Goal: Task Accomplishment & Management: Use online tool/utility

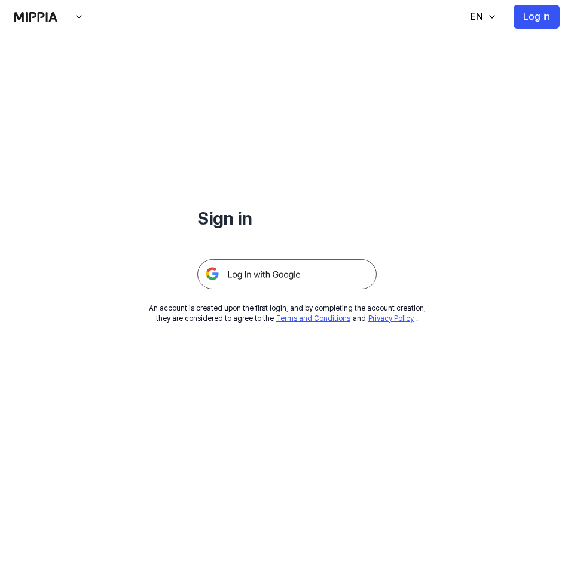
drag, startPoint x: 348, startPoint y: 87, endPoint x: 368, endPoint y: 23, distance: 67.5
click at [331, 271] on img at bounding box center [286, 274] width 179 height 30
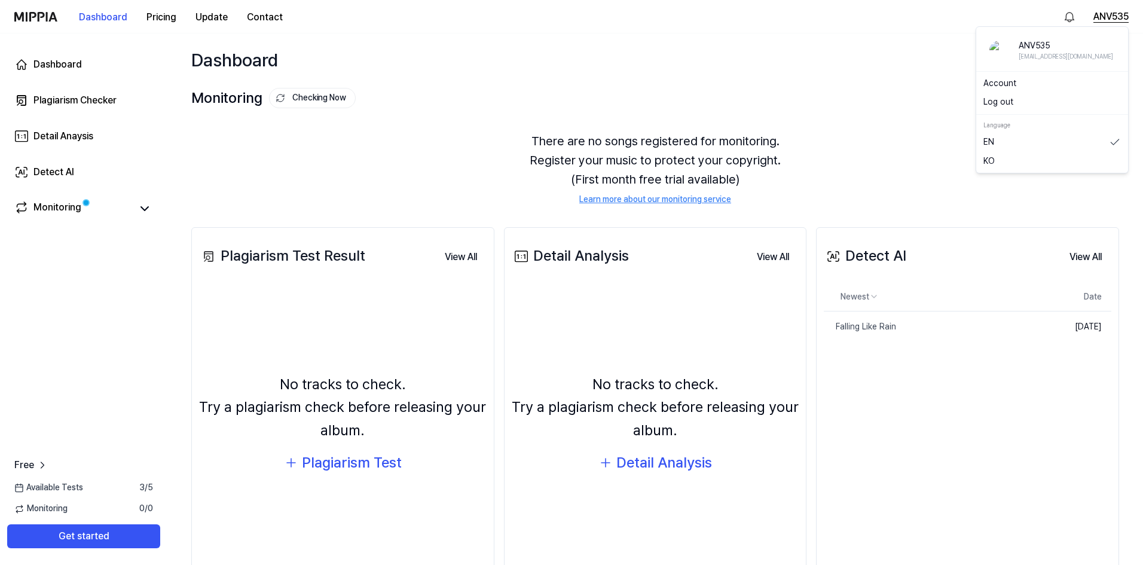
click at [578, 13] on button "ANV535" at bounding box center [1110, 17] width 35 height 14
click at [578, 74] on div "Dashboard Start New Test" at bounding box center [654, 59] width 975 height 53
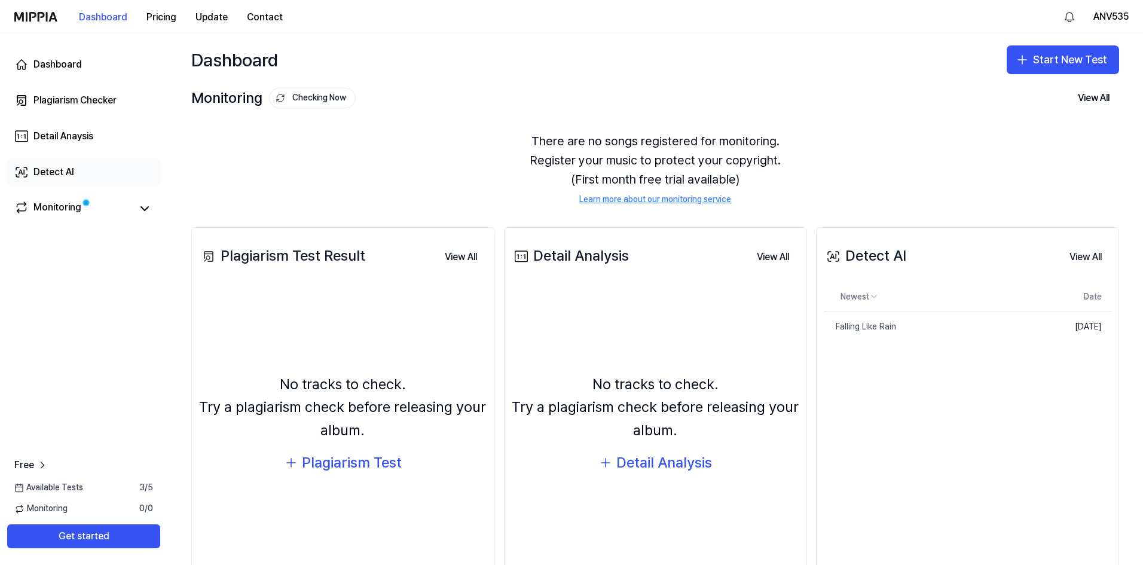
click at [97, 168] on link "Detect AI" at bounding box center [83, 172] width 153 height 29
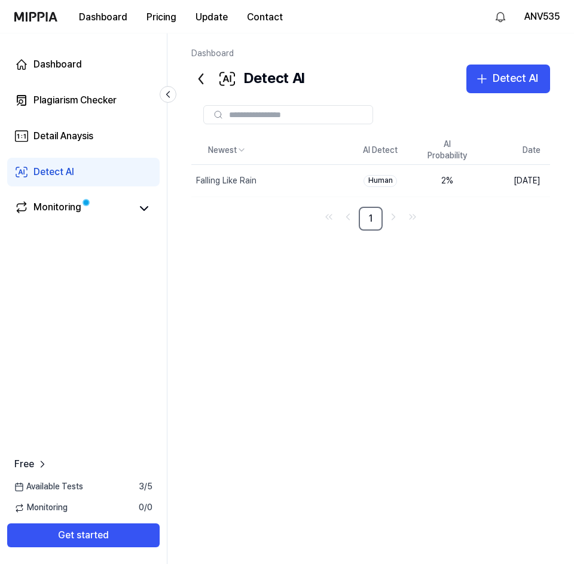
click at [195, 257] on div "Newest AI Detect AI Probability Date Falling Like Rain Delete Human 2 % Sep 11,…" at bounding box center [370, 319] width 359 height 367
drag, startPoint x: 389, startPoint y: 316, endPoint x: 546, endPoint y: 19, distance: 336.6
click at [394, 310] on div "Newest AI Detect AI Probability Date Falling Like Rain Delete Human 2 % Sep 11,…" at bounding box center [370, 319] width 359 height 367
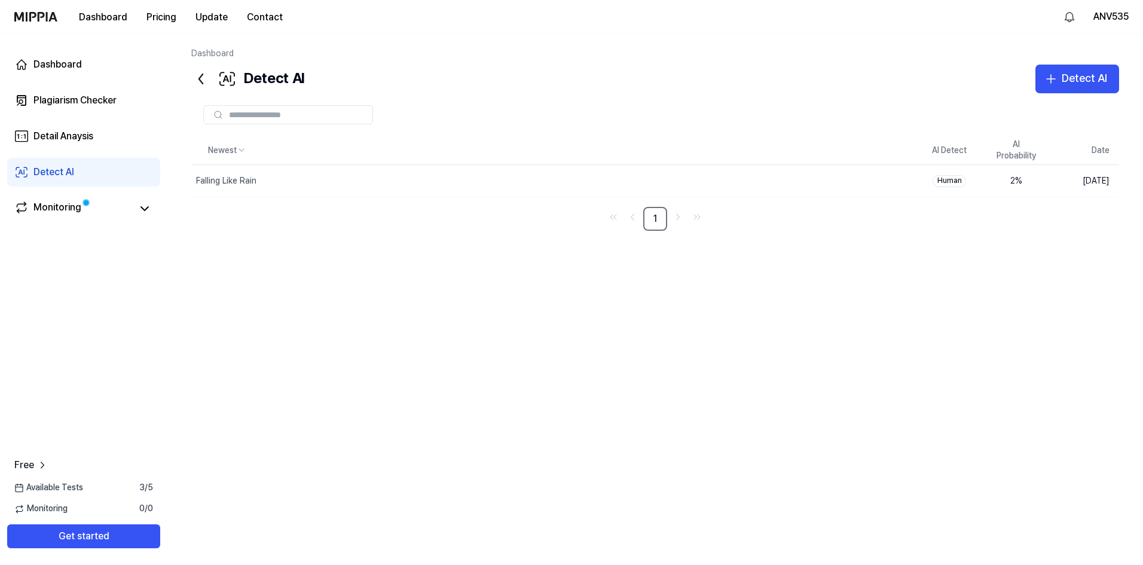
click at [578, 238] on div "Newest AI Detect AI Probability Date Falling Like Rain Delete Human 2 % Sep 11,…" at bounding box center [655, 319] width 928 height 367
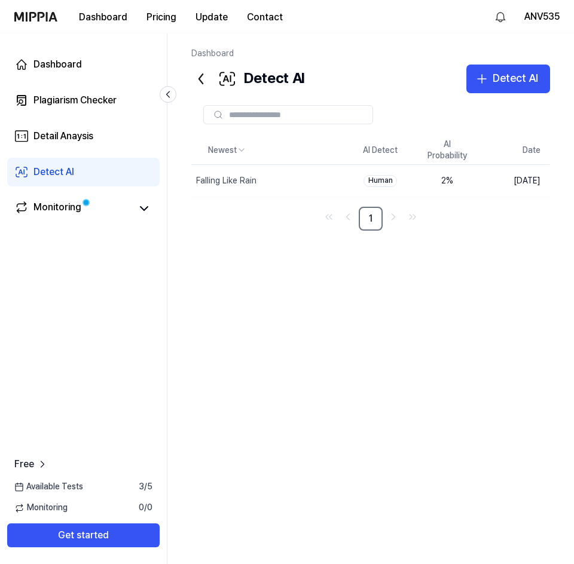
click at [486, 296] on div "Newest AI Detect AI Probability Date Falling Like Rain Delete Human 2 % Sep 11,…" at bounding box center [370, 319] width 359 height 367
drag, startPoint x: 368, startPoint y: 278, endPoint x: 466, endPoint y: 210, distance: 118.9
click at [491, 298] on div "Newest AI Detect AI Probability Date Falling Like Rain Delete Human 2 % Sep 11,…" at bounding box center [370, 319] width 359 height 367
click at [456, 219] on nav "1" at bounding box center [370, 219] width 359 height 24
drag, startPoint x: 410, startPoint y: 384, endPoint x: 375, endPoint y: 221, distance: 166.4
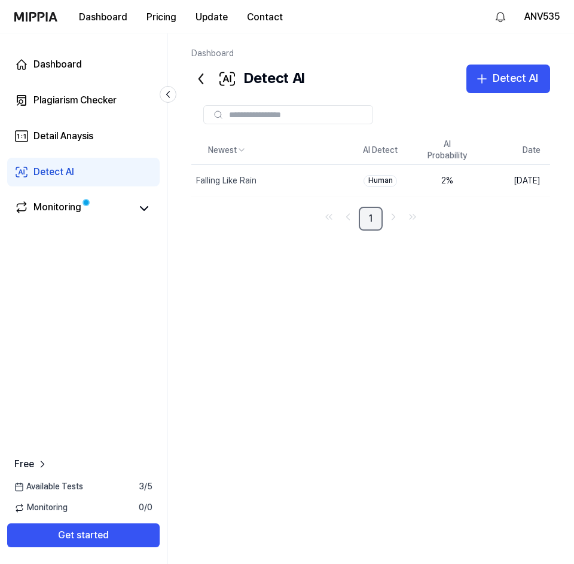
click at [409, 380] on div "Newest AI Detect AI Probability Date Falling Like Rain Delete Human 2 % Sep 11,…" at bounding box center [370, 319] width 359 height 367
click at [451, 223] on nav "1" at bounding box center [370, 219] width 359 height 24
click at [498, 261] on div "Newest AI Detect AI Probability Date Falling Like Rain Delete Human 2 % Sep 11,…" at bounding box center [370, 319] width 359 height 367
click at [480, 232] on div "Newest AI Detect AI Probability Date Falling Like Rain Delete Human 2 % Sep 11,…" at bounding box center [370, 319] width 359 height 367
click at [535, 239] on div "Newest AI Detect AI Probability Date Falling Like Rain Delete Human 2 % Sep 11,…" at bounding box center [370, 319] width 359 height 367
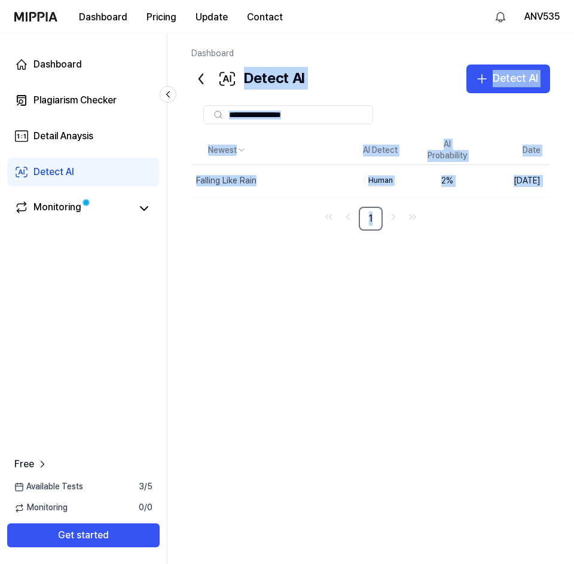
drag, startPoint x: 582, startPoint y: 155, endPoint x: 604, endPoint y: 36, distance: 120.9
click at [574, 36] on html "Dashboard Pricing Update Contact ANV535 Dashboard Plagiarism Checker Detail Ana…" at bounding box center [287, 311] width 574 height 622
click at [403, 316] on div "Newest AI Detect AI Probability Date Falling Like Rain Delete Human 2 % Sep 11,…" at bounding box center [370, 319] width 359 height 367
click at [529, 226] on nav "1" at bounding box center [370, 219] width 359 height 24
click at [482, 118] on div at bounding box center [370, 114] width 359 height 19
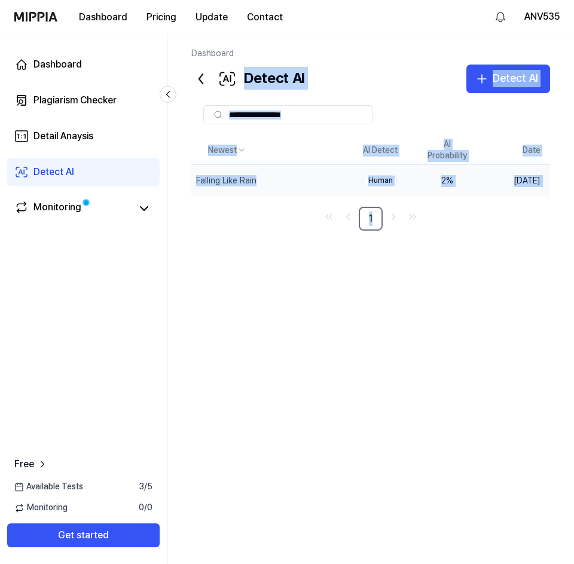
click at [485, 175] on td "[DATE]" at bounding box center [515, 181] width 69 height 32
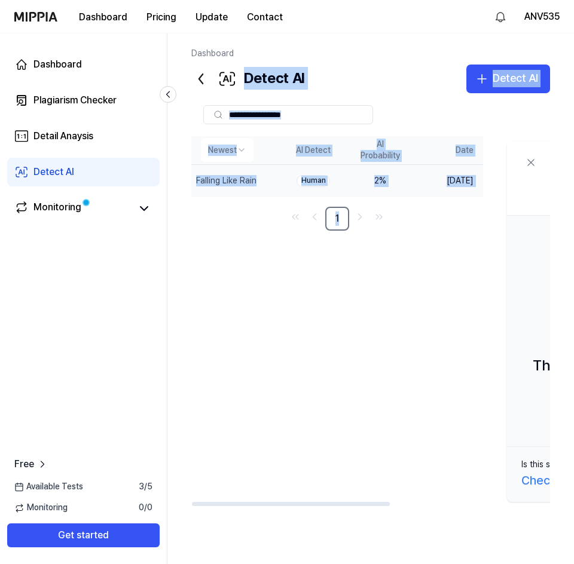
click at [446, 146] on th "Date" at bounding box center [448, 150] width 69 height 29
click at [414, 148] on th "AI Probability" at bounding box center [380, 150] width 67 height 29
click at [403, 150] on th "AI Probability" at bounding box center [379, 150] width 67 height 29
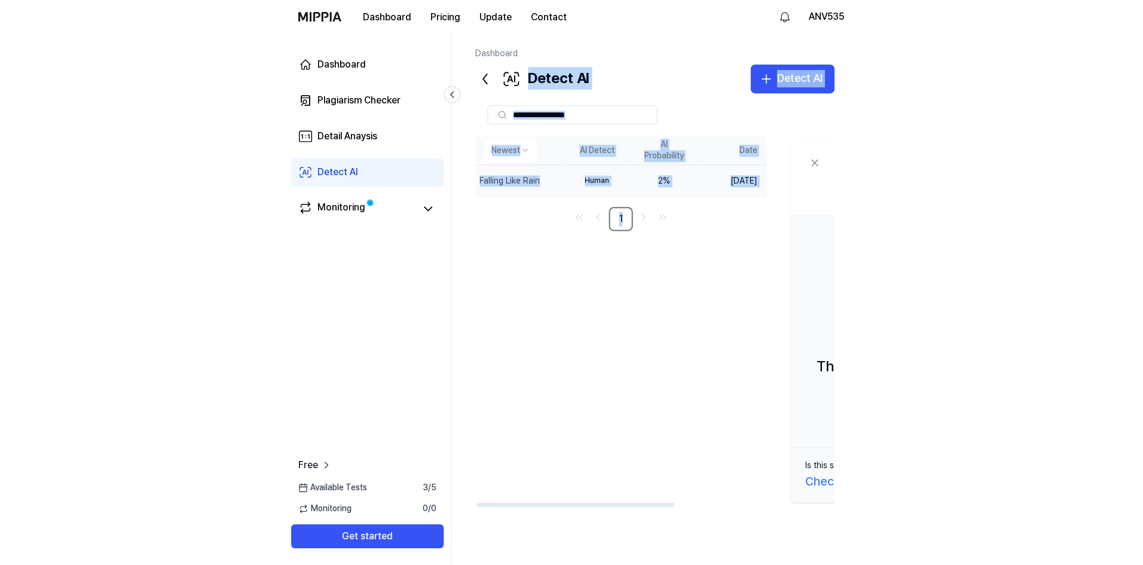
scroll to position [0, 1]
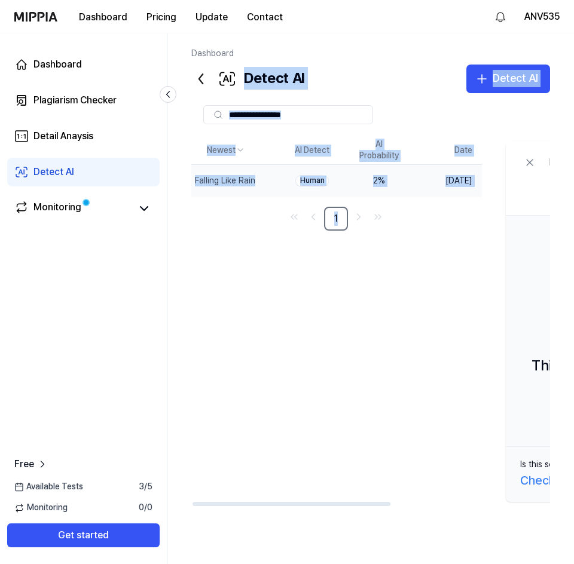
click at [473, 289] on div "Newest AI Detect AI Probability Date Falling Like Rain Delete Human 2 % Sep 11,…" at bounding box center [503, 321] width 626 height 371
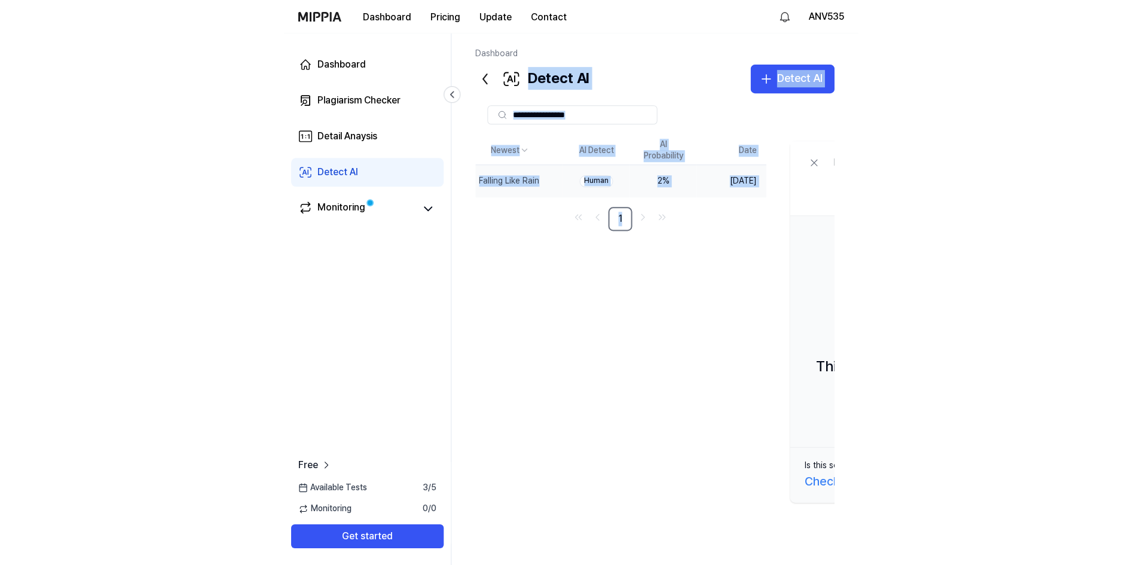
scroll to position [0, 0]
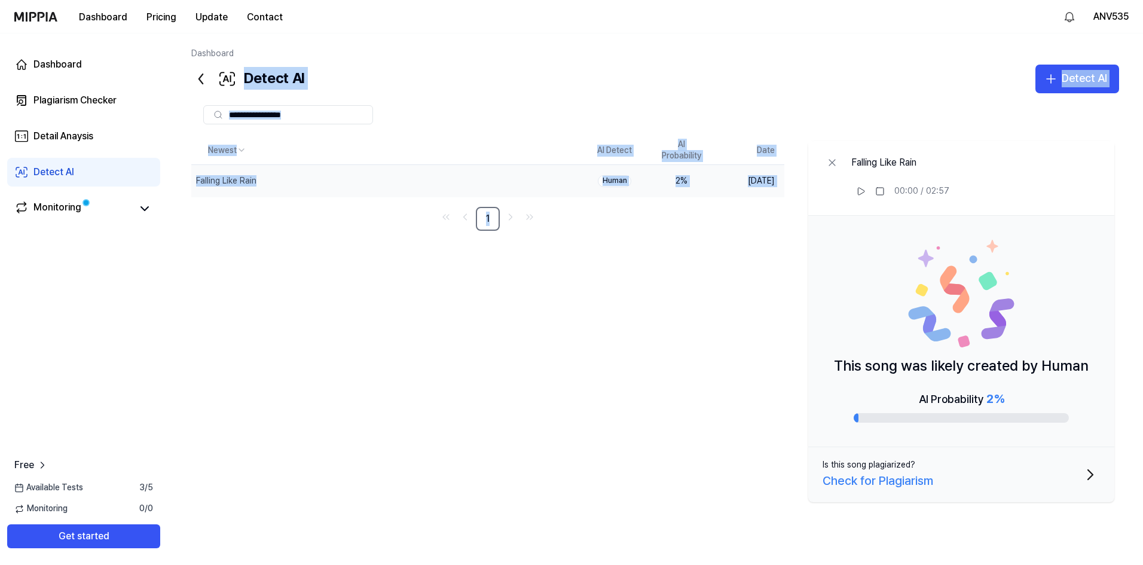
click at [578, 43] on div "Dashboard Detect AI Detect AI Plagiarism Checker Detail Analysis Detect AI Newe…" at bounding box center [654, 298] width 975 height 531
click at [578, 264] on div "Newest AI Detect AI Probability Date Falling Like Rain Delete Human 2 % Sep 11,…" at bounding box center [655, 321] width 928 height 371
click at [578, 288] on div "Newest AI Detect AI Probability Date Falling Like Rain Delete Human 2 % Sep 11,…" at bounding box center [655, 321] width 928 height 371
click at [578, 85] on div "Detect AI" at bounding box center [1084, 78] width 45 height 17
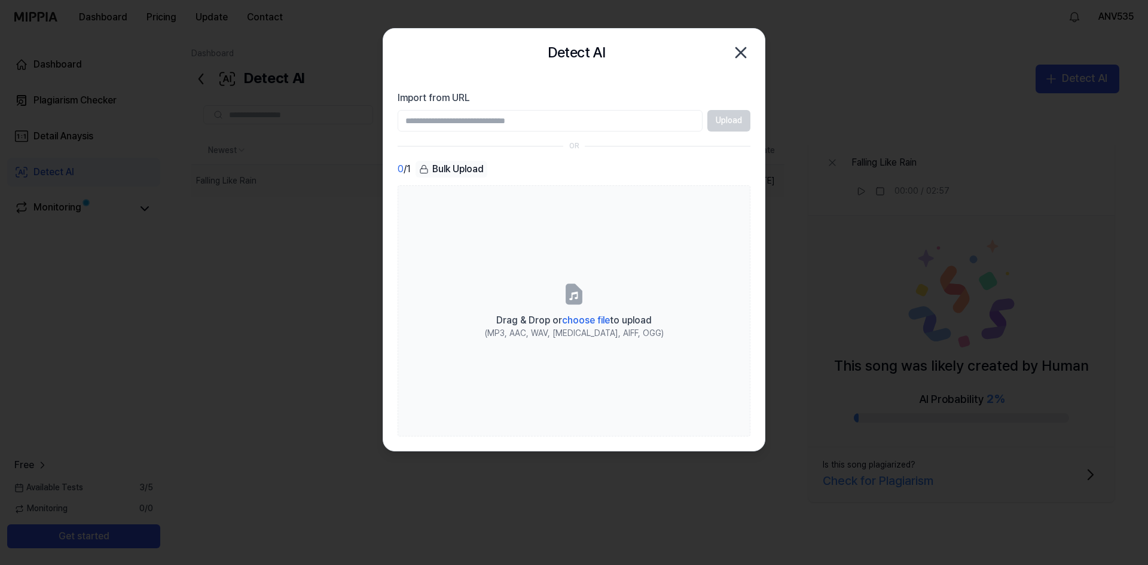
click at [578, 127] on input "Import from URL" at bounding box center [549, 121] width 305 height 22
click at [578, 52] on icon "button" at bounding box center [741, 53] width 10 height 10
drag, startPoint x: 877, startPoint y: 100, endPoint x: 866, endPoint y: 96, distance: 11.5
click at [578, 100] on div at bounding box center [652, 114] width 923 height 43
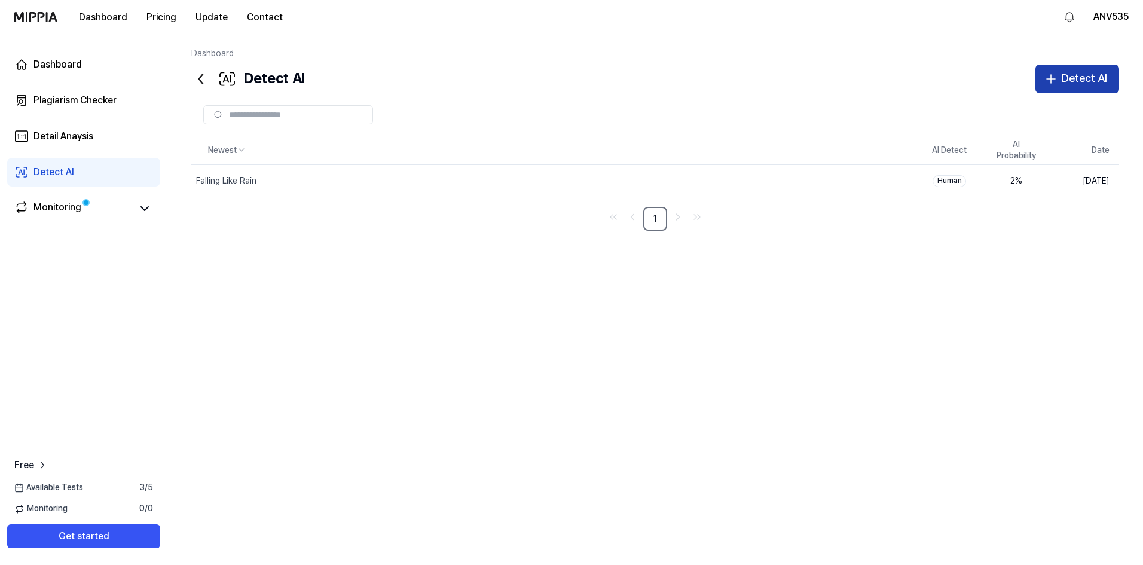
click at [1069, 73] on div "Detect AI" at bounding box center [1084, 78] width 45 height 17
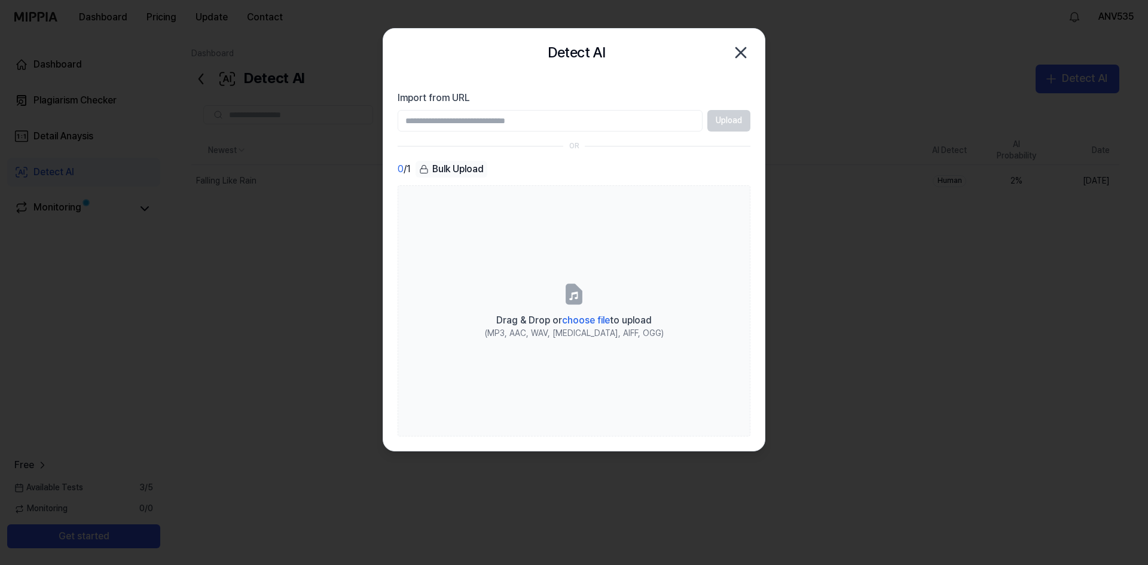
click at [790, 121] on div at bounding box center [574, 282] width 1148 height 565
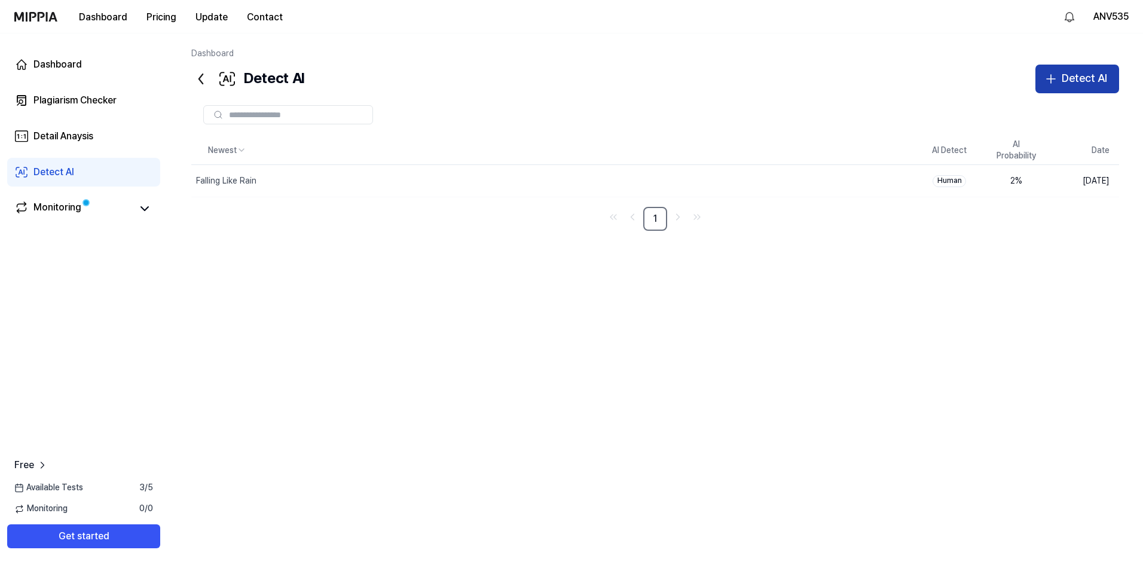
click at [1083, 66] on button "Detect AI" at bounding box center [1077, 79] width 84 height 29
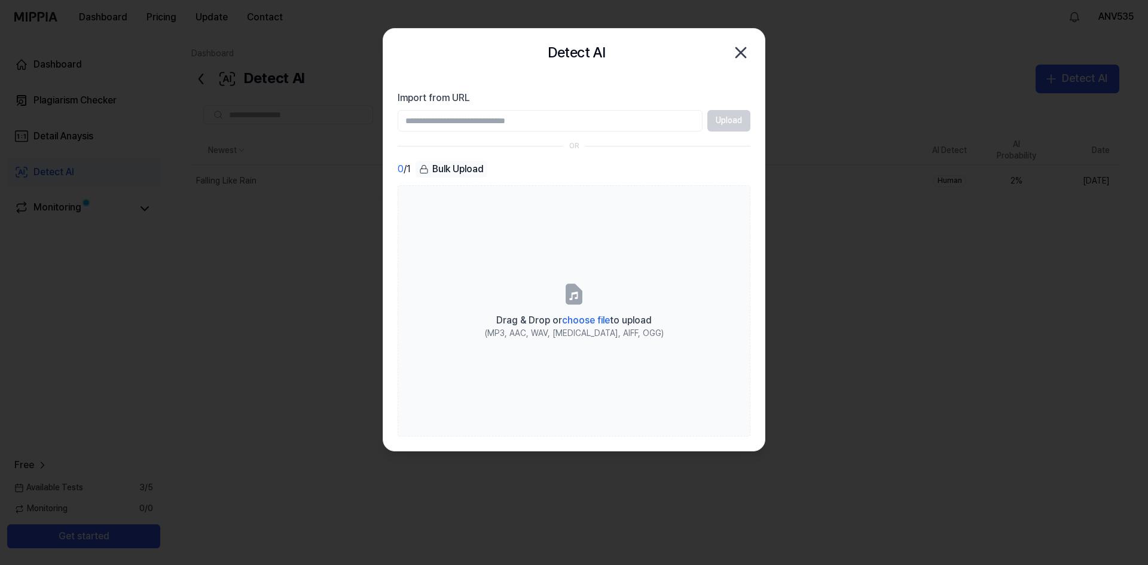
click at [503, 164] on div "0 / 1 Bulk Upload" at bounding box center [573, 169] width 353 height 17
click at [747, 48] on icon "button" at bounding box center [740, 52] width 19 height 19
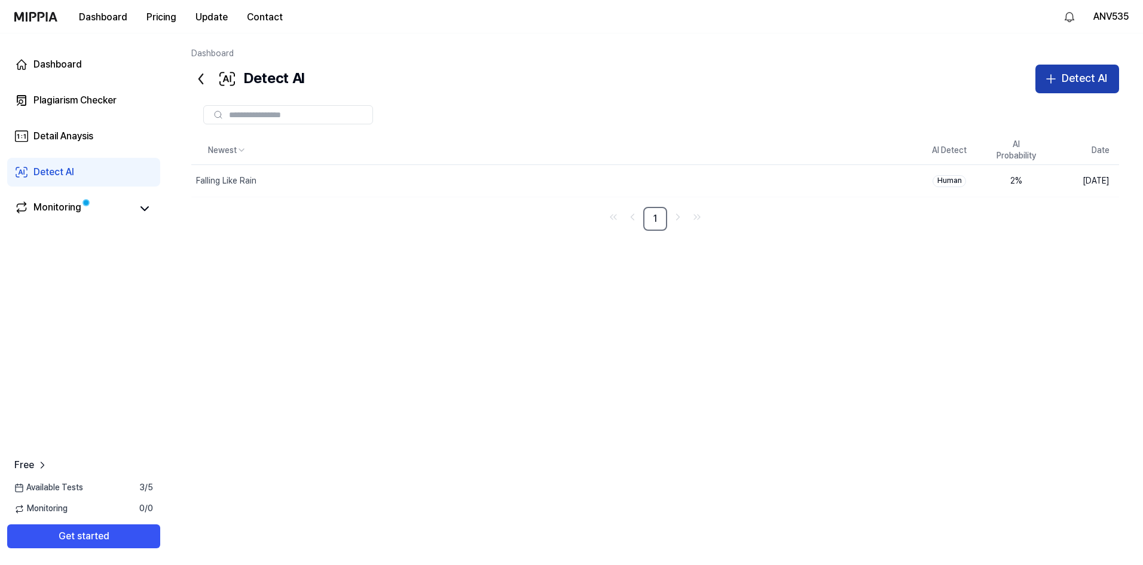
click at [1060, 83] on button "Detect AI" at bounding box center [1077, 79] width 84 height 29
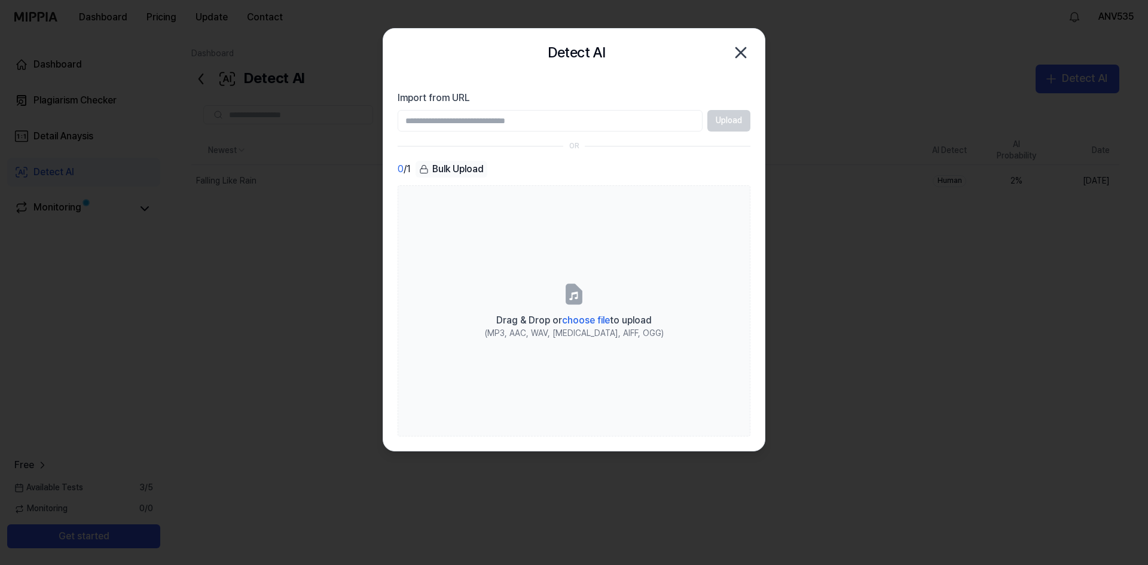
click at [533, 123] on input "Import from URL" at bounding box center [549, 121] width 305 height 22
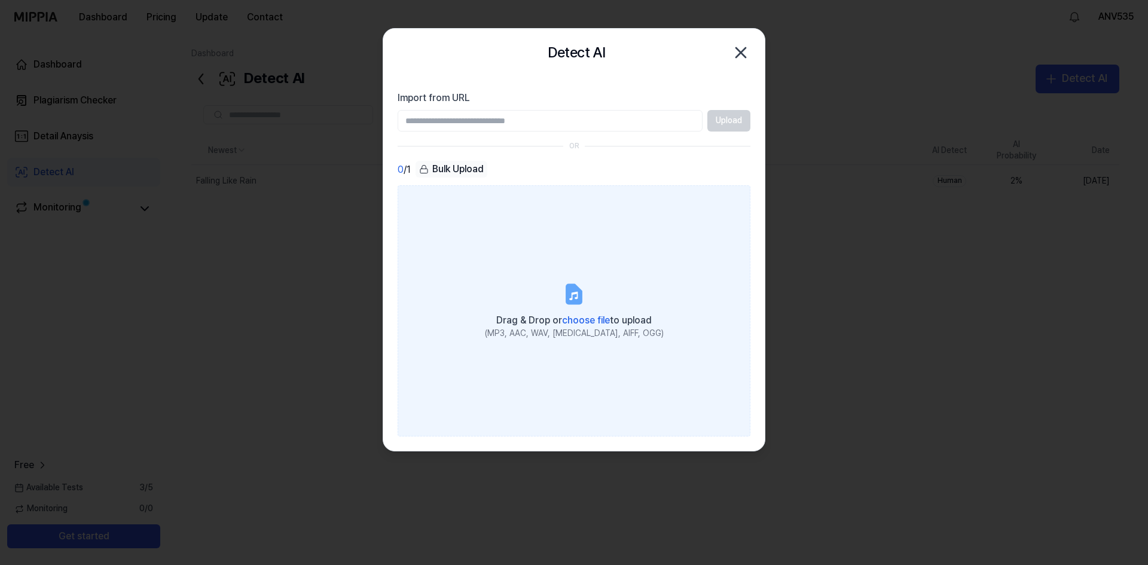
click at [582, 314] on span "choose file" at bounding box center [586, 319] width 48 height 11
click at [0, 0] on input "Drag & Drop or choose file to upload (MP3, AAC, WAV, FLAC, AIFF, OGG)" at bounding box center [0, 0] width 0 height 0
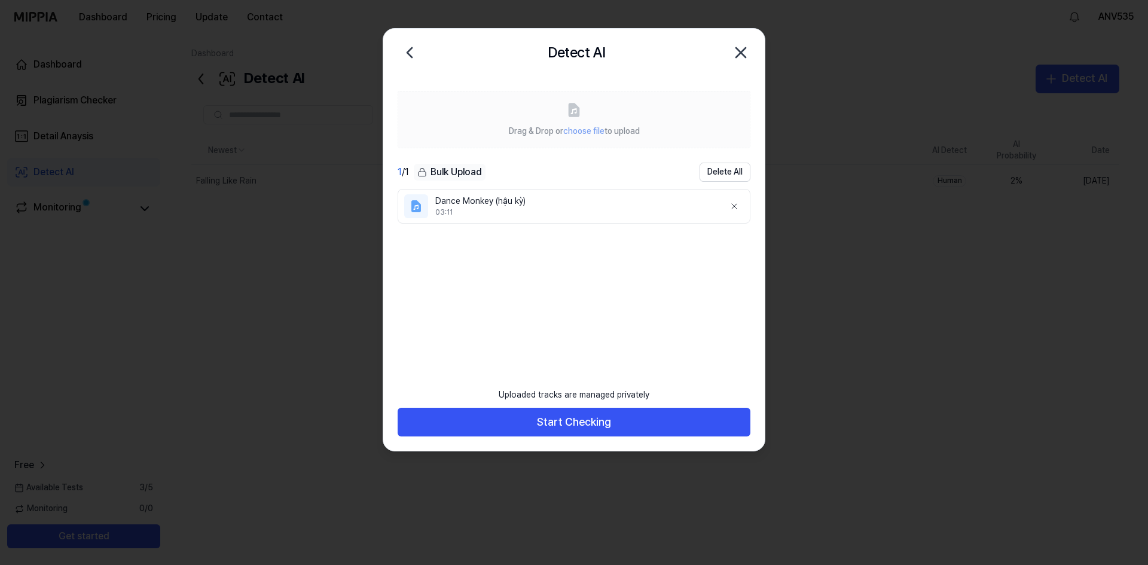
click at [506, 225] on ul "Dance Monkey (hậu kỳ) 03:11" at bounding box center [573, 276] width 353 height 175
click at [528, 366] on div "Drag & Drop or choose file to upload 1 / 1 Bulk Upload Delete All Dance Monkey …" at bounding box center [573, 264] width 381 height 374
click at [559, 124] on div "Drag & Drop or choose file to upload" at bounding box center [574, 130] width 131 height 14
click at [602, 125] on div "Drag & Drop or choose file to upload" at bounding box center [574, 130] width 131 height 14
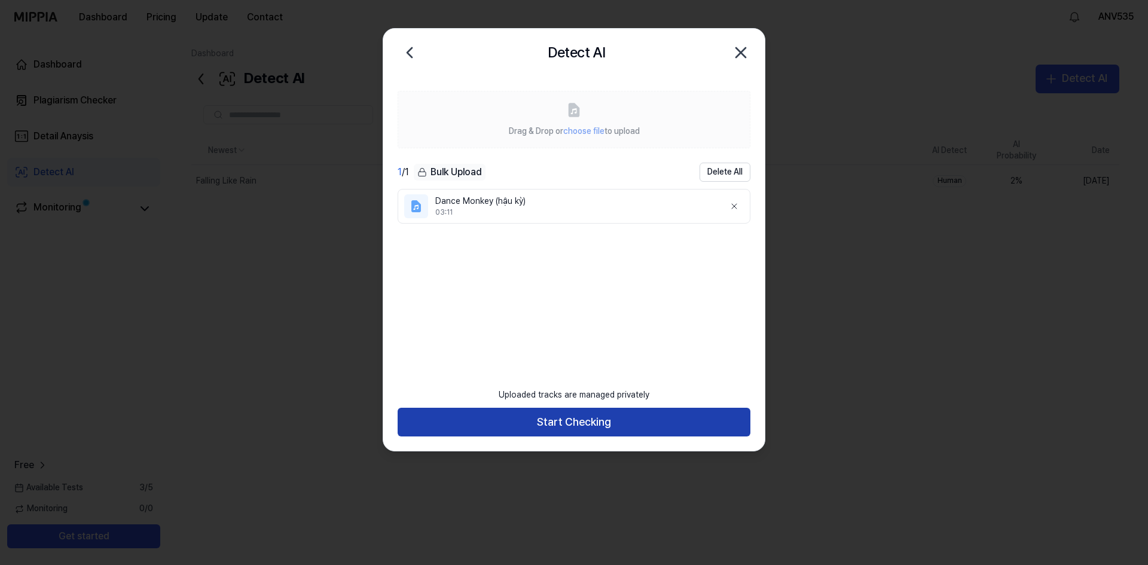
click at [585, 421] on button "Start Checking" at bounding box center [573, 422] width 353 height 29
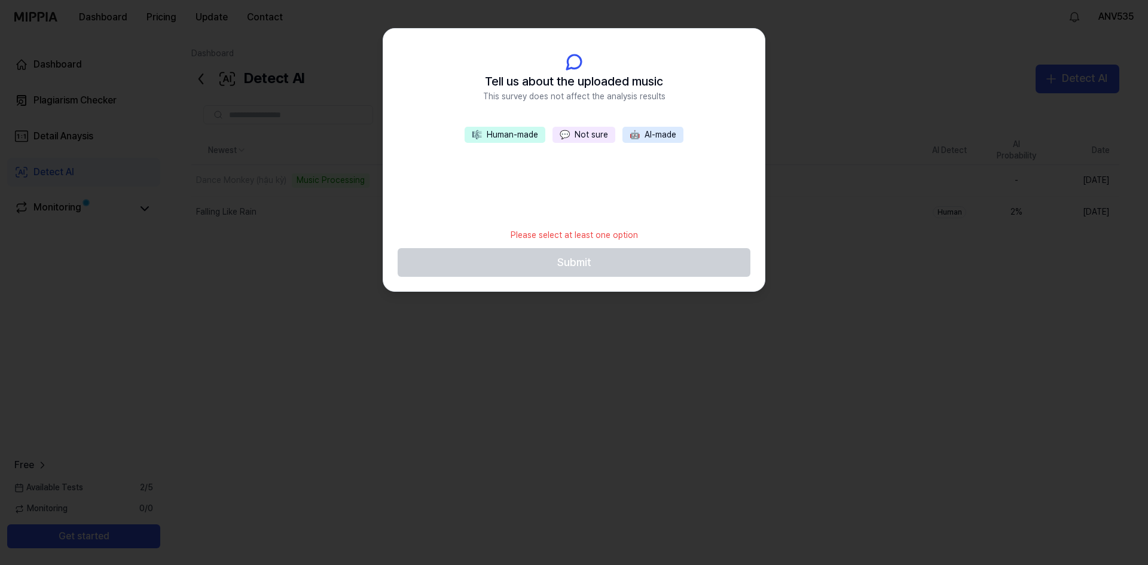
click at [616, 259] on footer "Please select at least one option Submit" at bounding box center [573, 249] width 353 height 55
click at [601, 201] on div "🎼 Human-made 💬 Not sure 🤖 AI-made" at bounding box center [573, 175] width 381 height 96
click at [577, 137] on button "💬 Not sure" at bounding box center [583, 135] width 63 height 17
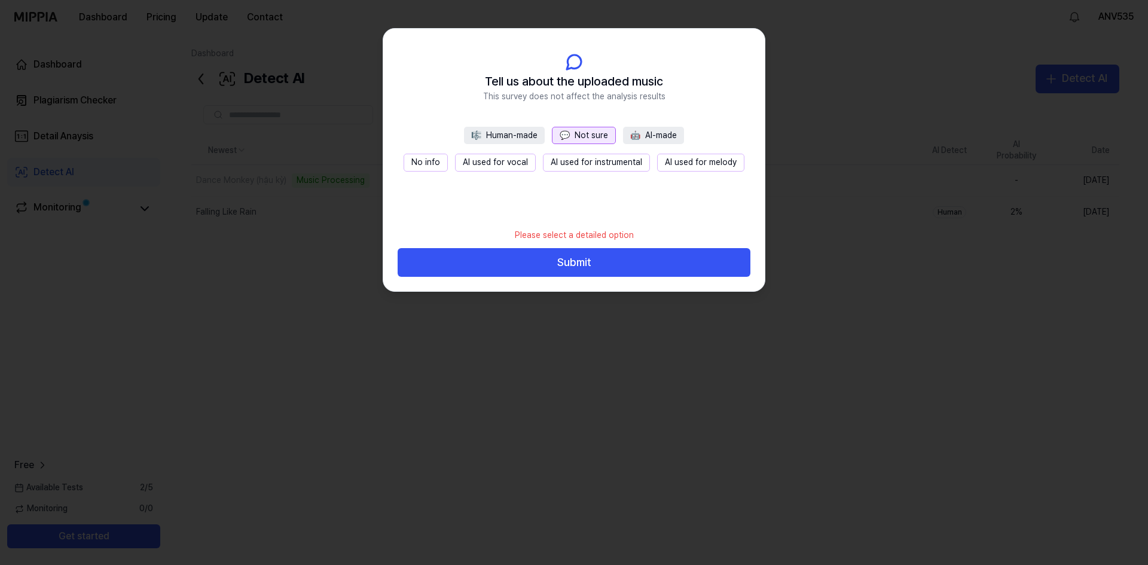
click at [549, 134] on div "🎼 Human-made 💬 Not sure 🤖 AI-made" at bounding box center [574, 136] width 220 height 18
click at [525, 136] on button "🎼 Human-made" at bounding box center [504, 136] width 81 height 18
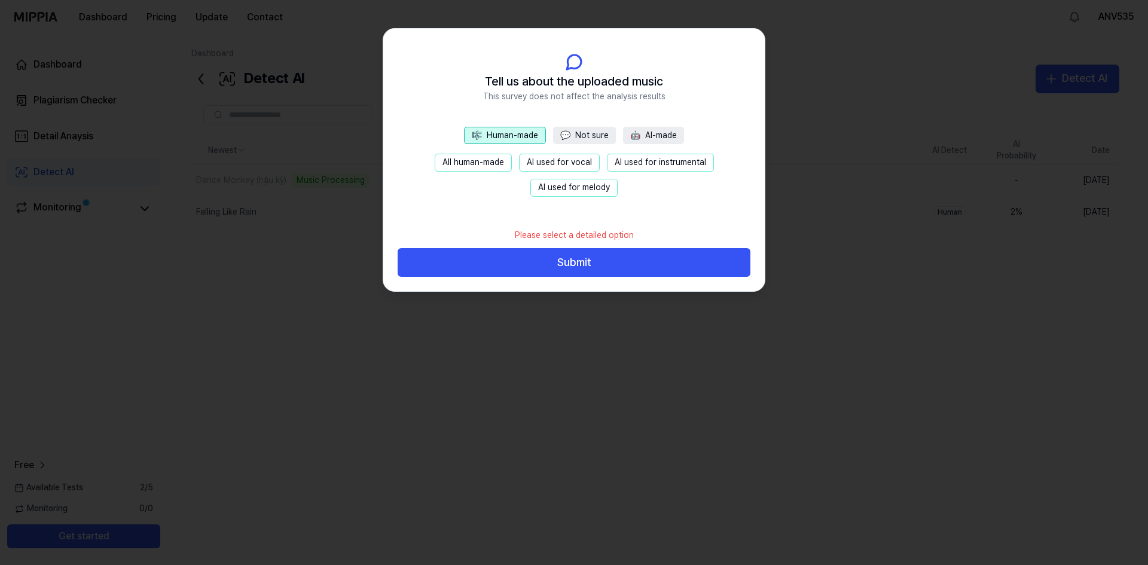
click at [538, 136] on button "🎼 Human-made" at bounding box center [505, 136] width 82 height 18
click at [573, 139] on button "💬 Not sure" at bounding box center [584, 136] width 63 height 18
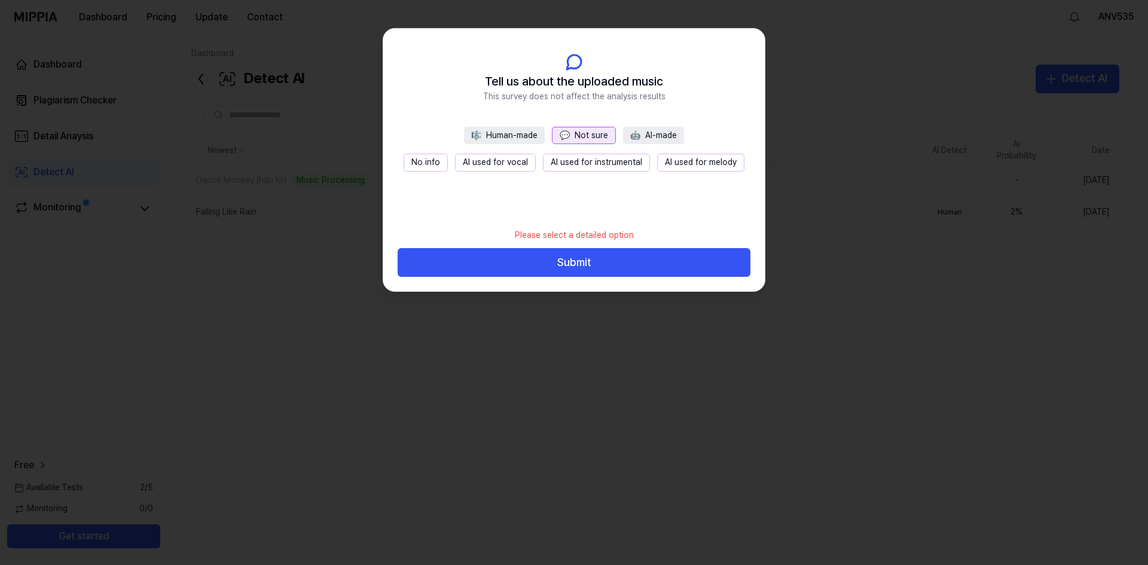
click at [552, 142] on button "💬 Not sure" at bounding box center [584, 136] width 64 height 18
click at [532, 141] on button "🎼 Human-made" at bounding box center [504, 136] width 81 height 18
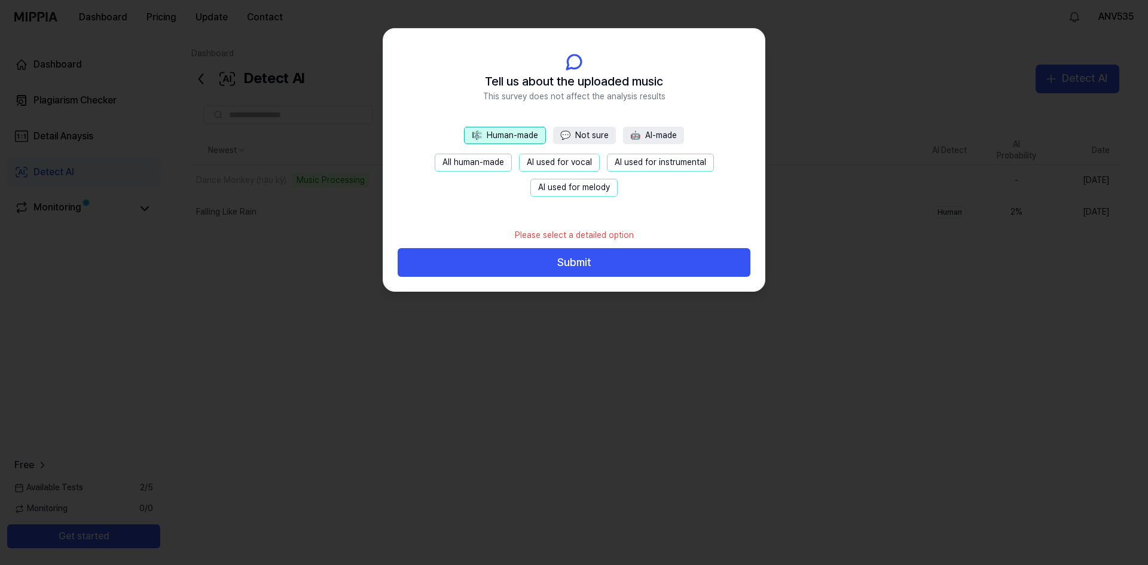
click at [633, 137] on span "🤖" at bounding box center [635, 135] width 10 height 10
click at [599, 140] on button "💬 Not sure" at bounding box center [583, 136] width 63 height 18
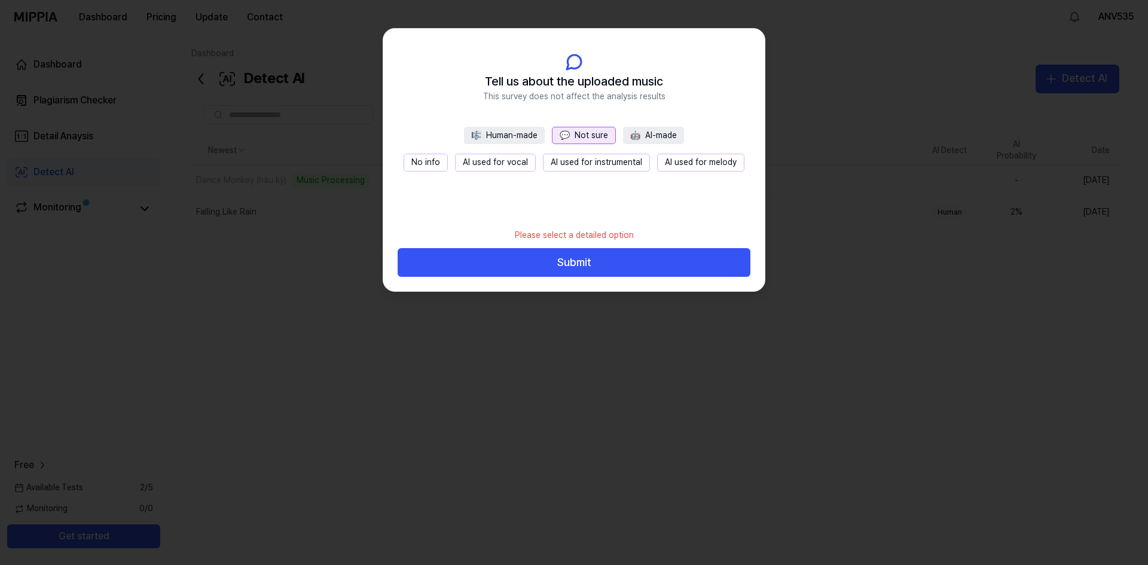
click at [528, 138] on button "🎼 Human-made" at bounding box center [504, 136] width 81 height 18
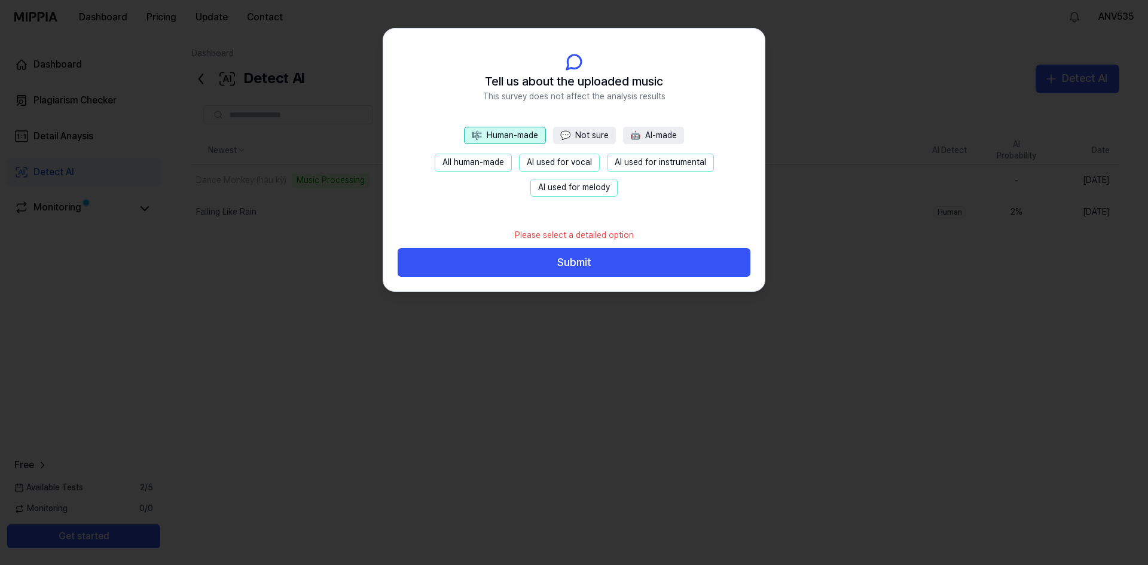
click at [581, 141] on button "💬 Not sure" at bounding box center [584, 136] width 63 height 18
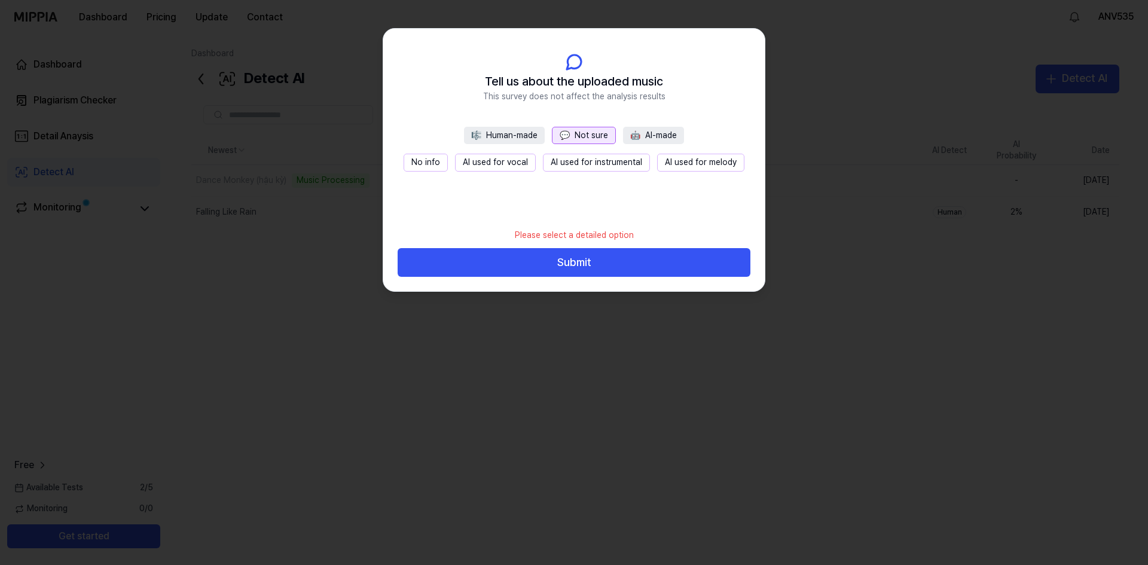
click at [647, 136] on button "🤖 AI-made" at bounding box center [653, 136] width 61 height 18
click at [512, 140] on button "🎼 Human-made" at bounding box center [504, 136] width 81 height 18
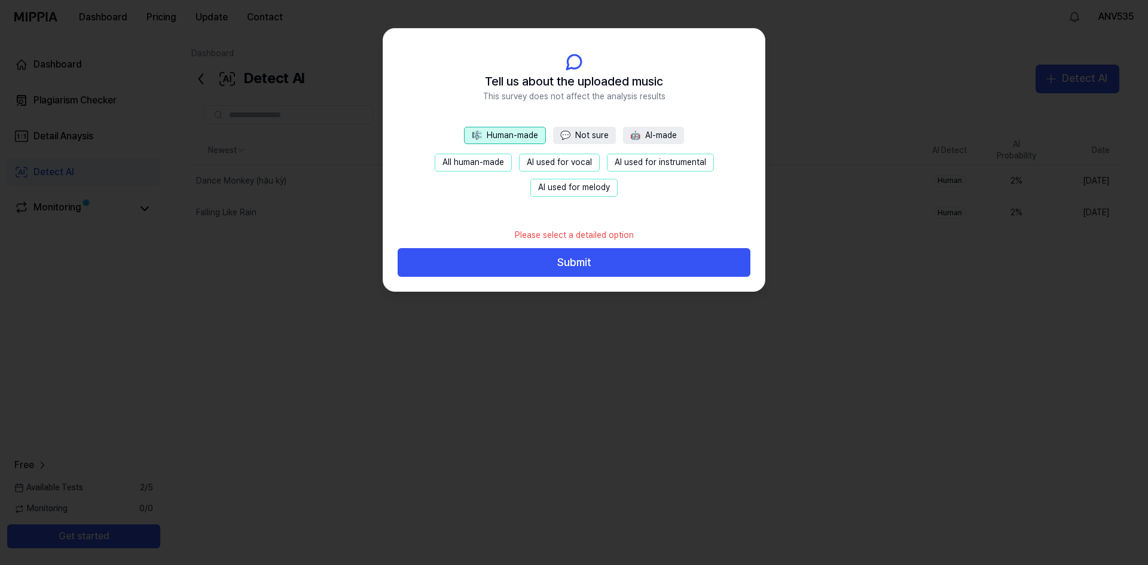
click at [534, 142] on button "🎼 Human-made" at bounding box center [505, 136] width 82 height 18
click at [580, 140] on button "💬 Not sure" at bounding box center [584, 136] width 63 height 18
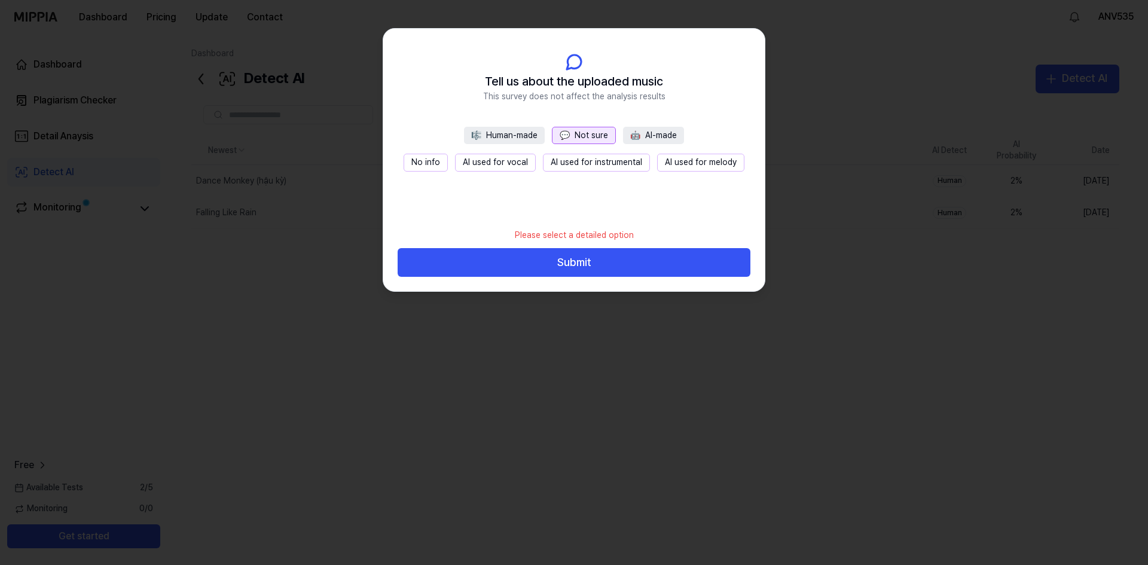
click at [616, 120] on header "Tell us about the uploaded music This survey does not affect the analysis resul…" at bounding box center [573, 78] width 381 height 98
click at [625, 129] on button "🤖 AI-made" at bounding box center [653, 136] width 61 height 18
click at [508, 127] on button "🎼 Human-made" at bounding box center [504, 136] width 81 height 18
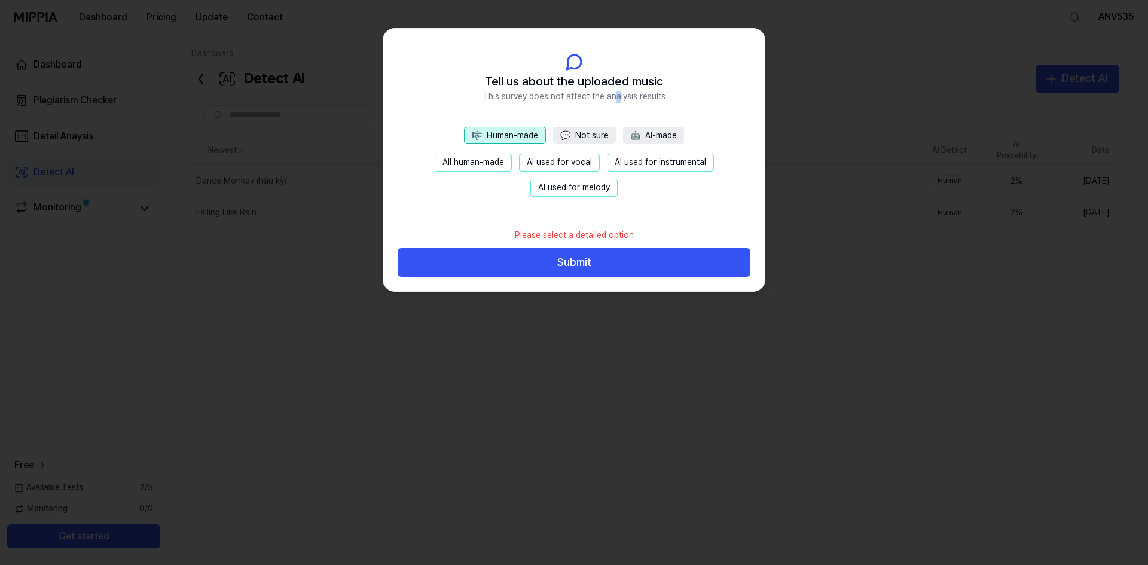
click at [566, 137] on span "💬" at bounding box center [565, 135] width 10 height 10
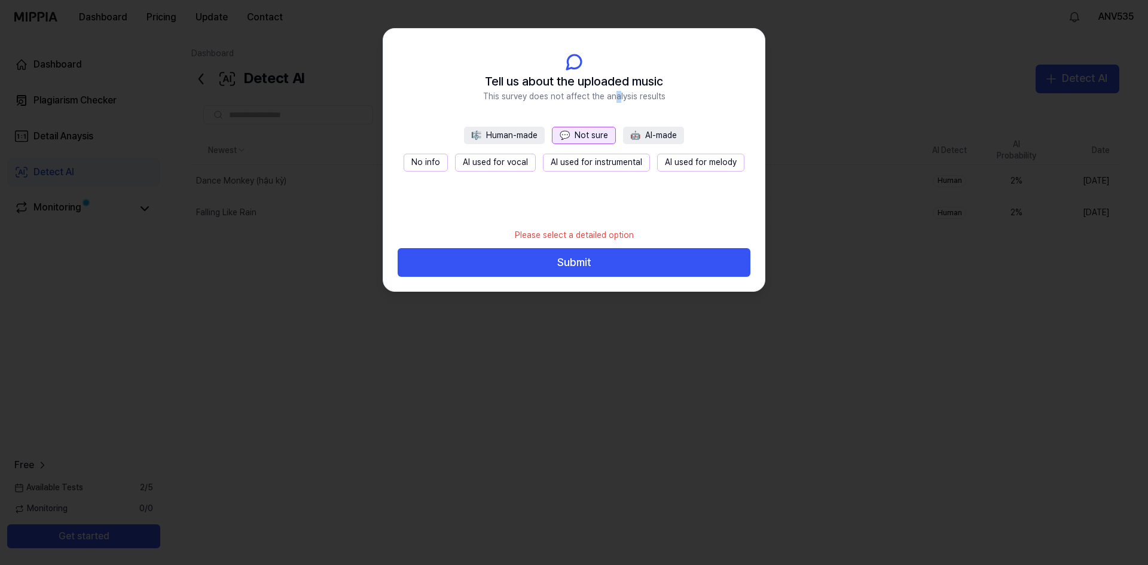
click at [599, 137] on button "💬 Not sure" at bounding box center [584, 136] width 64 height 18
click at [738, 388] on div at bounding box center [574, 282] width 1148 height 565
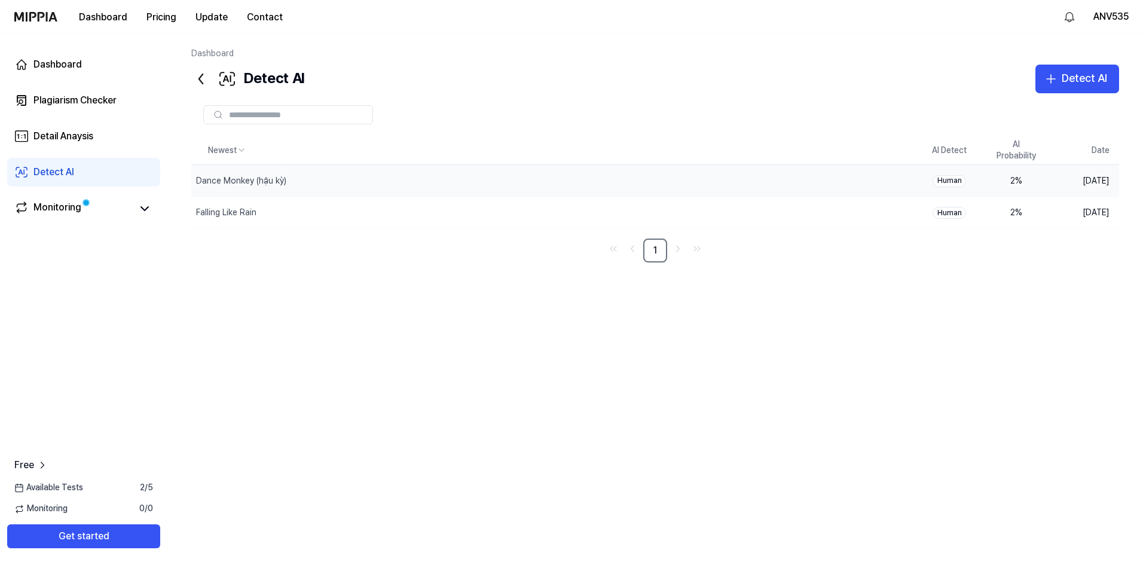
click at [1033, 181] on div "2 %" at bounding box center [1016, 181] width 48 height 12
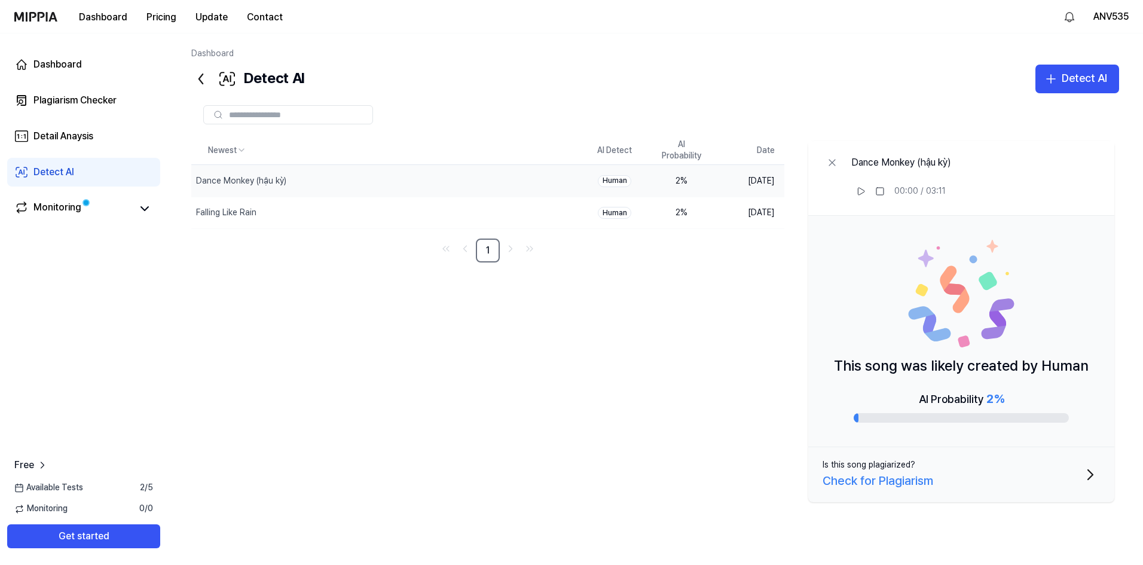
click at [532, 432] on div "Newest AI Detect AI Probability Date Dance Monkey (hậu kỳ) Delete Human 2 % Oct…" at bounding box center [655, 321] width 928 height 371
click at [464, 371] on div "Newest AI Detect AI Probability Date Dance Monkey (hậu kỳ) Delete Human 2 % Oct…" at bounding box center [655, 321] width 928 height 371
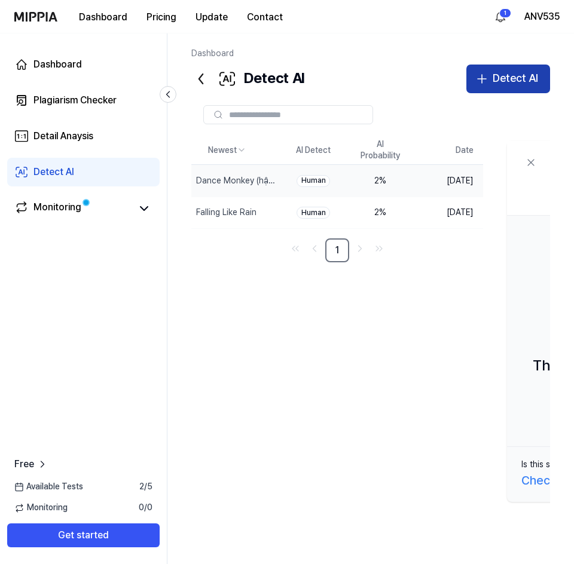
click at [479, 68] on button "Detect AI" at bounding box center [508, 79] width 84 height 29
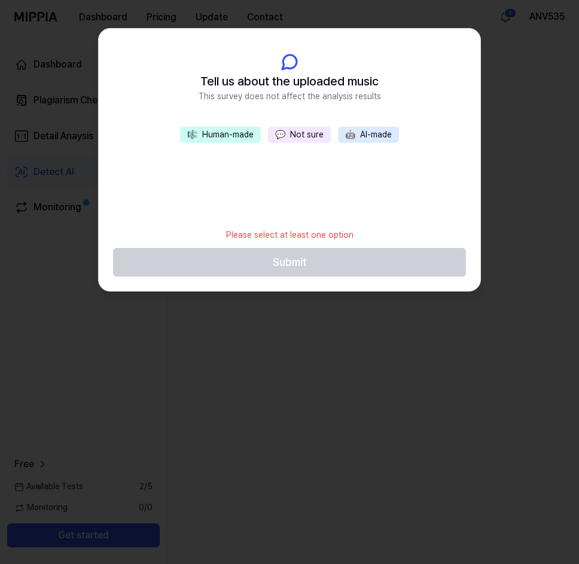
click at [311, 230] on div "Please select at least one option" at bounding box center [290, 235] width 142 height 26
click at [359, 313] on div at bounding box center [289, 282] width 579 height 564
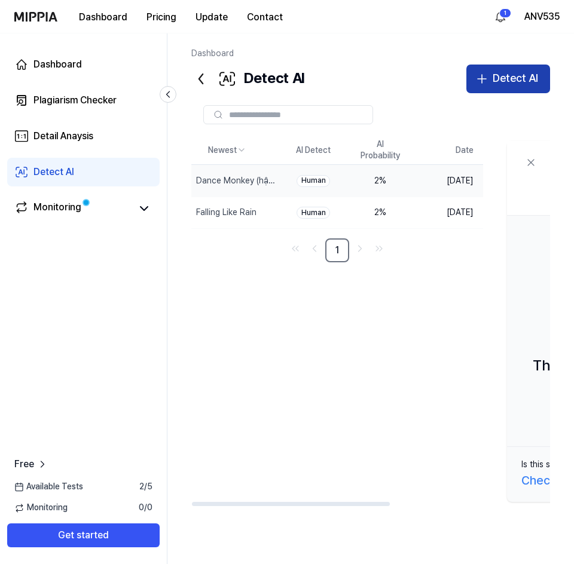
click at [489, 90] on button "Detect AI" at bounding box center [508, 79] width 84 height 29
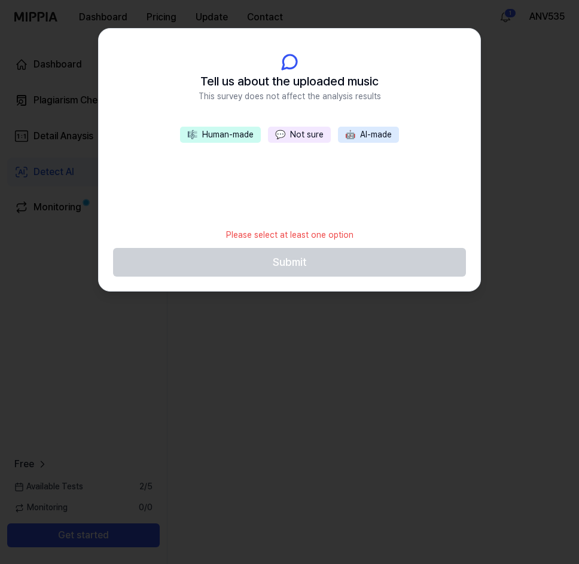
click at [314, 242] on div "Please select at least one option" at bounding box center [290, 235] width 142 height 26
click at [256, 130] on button "🎼 Human-made" at bounding box center [220, 135] width 81 height 17
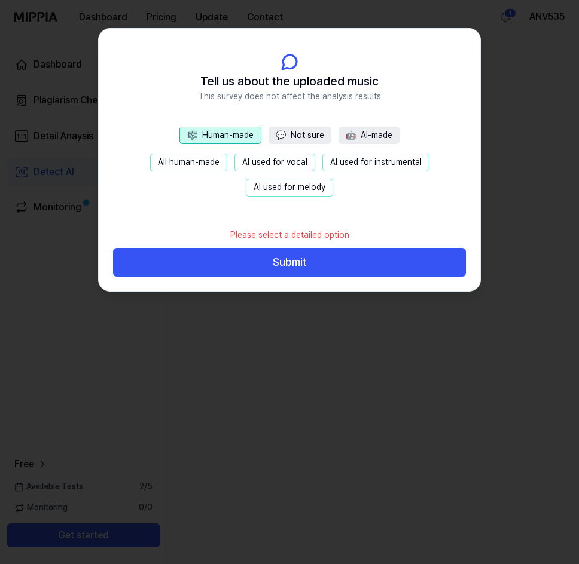
click at [312, 140] on button "💬 Not sure" at bounding box center [299, 136] width 63 height 18
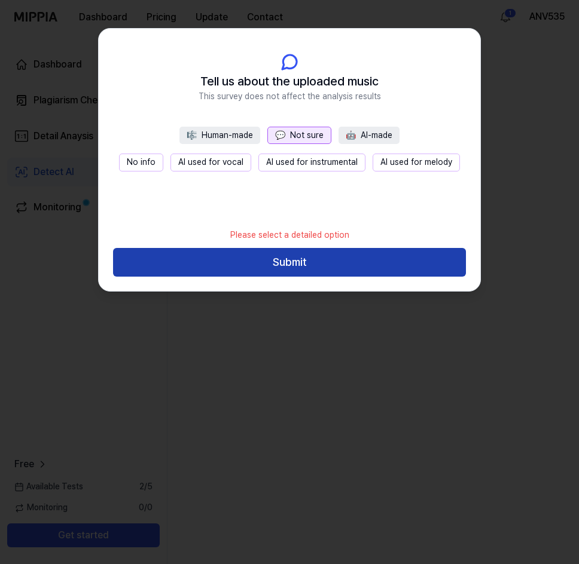
click at [296, 265] on button "Submit" at bounding box center [289, 262] width 353 height 29
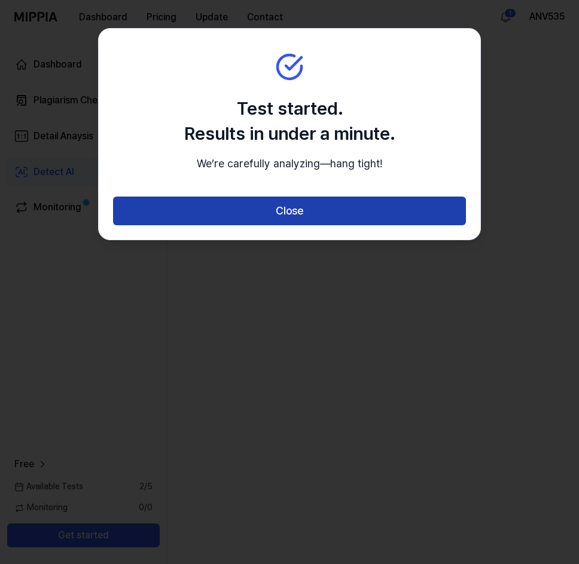
click at [342, 225] on button "Close" at bounding box center [289, 211] width 353 height 29
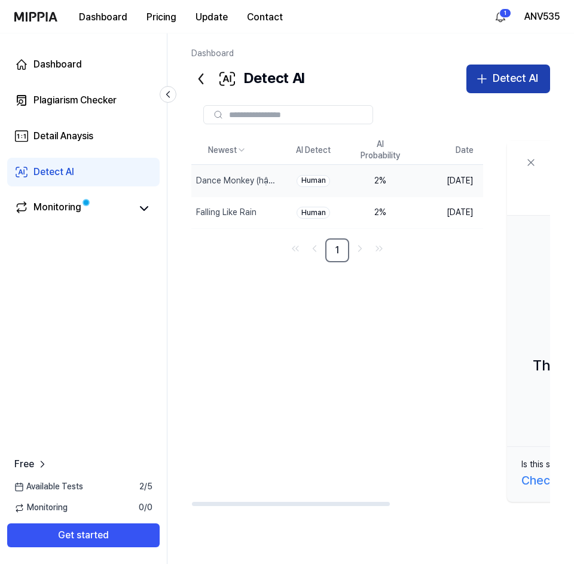
click at [481, 81] on icon "button" at bounding box center [482, 79] width 14 height 14
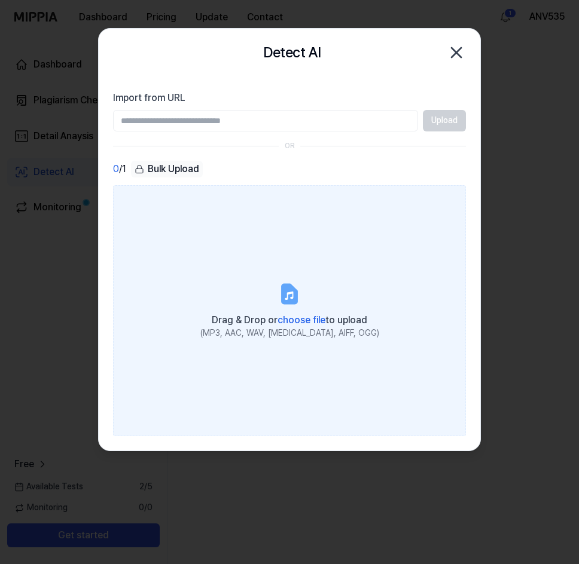
click at [217, 212] on label "Drag & Drop or choose file to upload (MP3, AAC, WAV, [MEDICAL_DATA], AIFF, OGG)" at bounding box center [289, 310] width 353 height 251
click at [0, 0] on input "Drag & Drop or choose file to upload (MP3, AAC, WAV, [MEDICAL_DATA], AIFF, OGG)" at bounding box center [0, 0] width 0 height 0
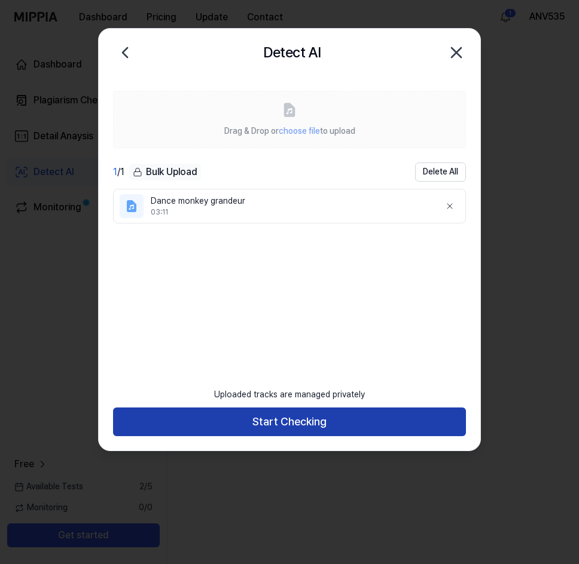
click at [321, 430] on button "Start Checking" at bounding box center [289, 422] width 353 height 29
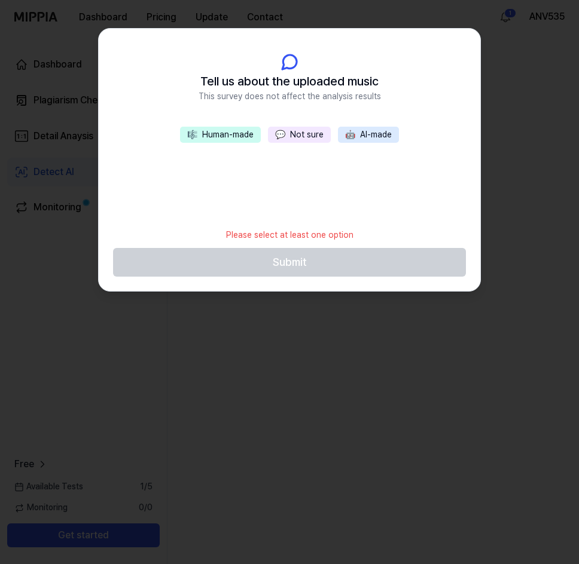
drag, startPoint x: 323, startPoint y: 137, endPoint x: 327, endPoint y: 189, distance: 51.5
click at [323, 137] on button "💬 Not sure" at bounding box center [299, 135] width 63 height 17
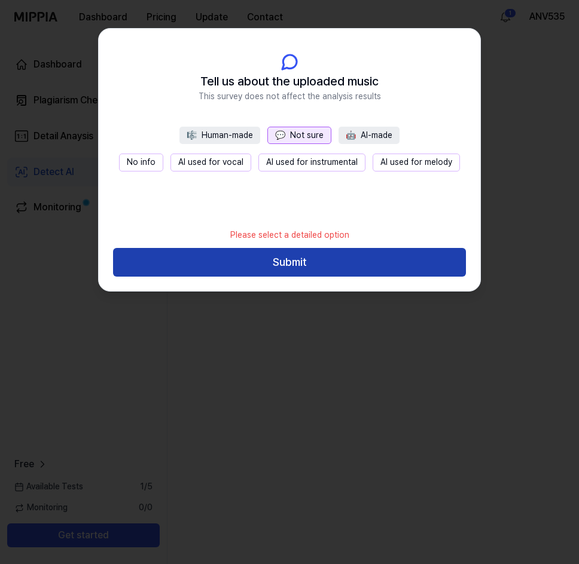
click at [327, 264] on button "Submit" at bounding box center [289, 262] width 353 height 29
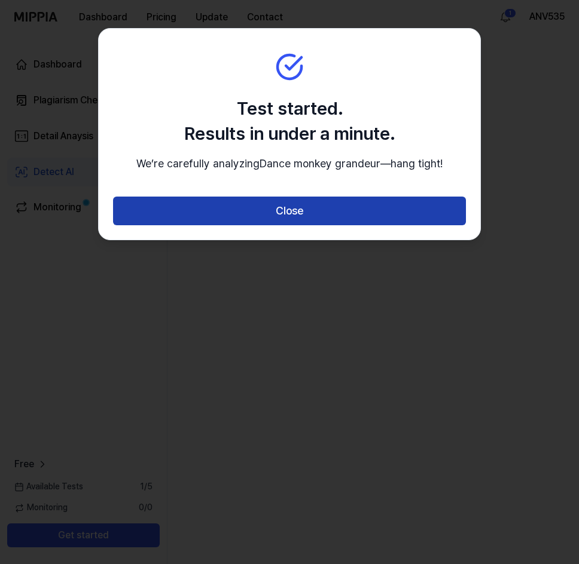
click at [365, 225] on button "Close" at bounding box center [289, 211] width 353 height 29
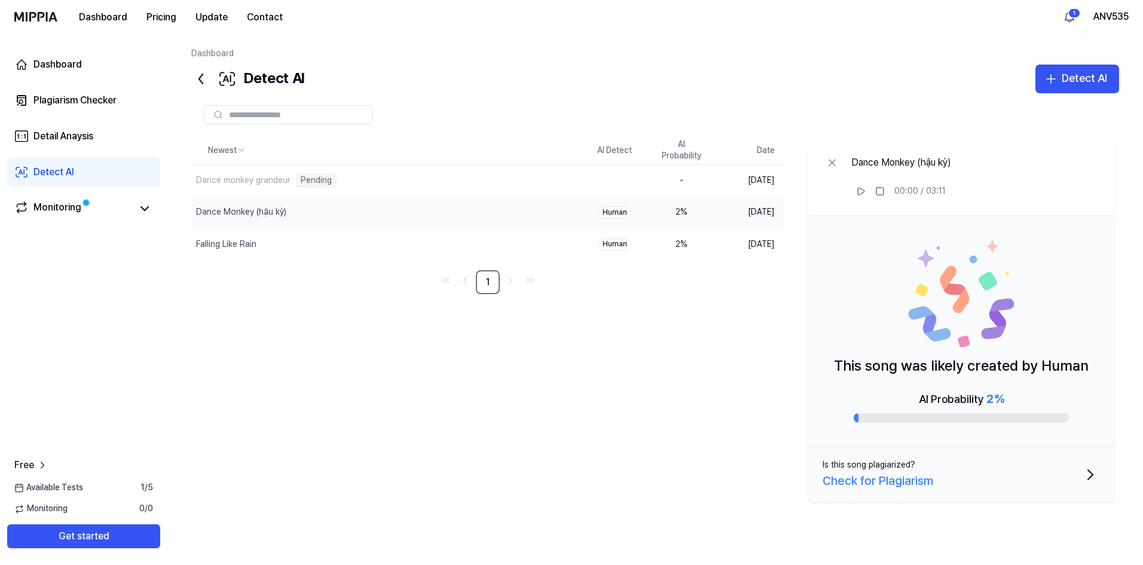
click at [509, 386] on div "Newest AI Detect AI Probability Date Dance monkey grandeur Pending Delete - Oct…" at bounding box center [655, 321] width 928 height 371
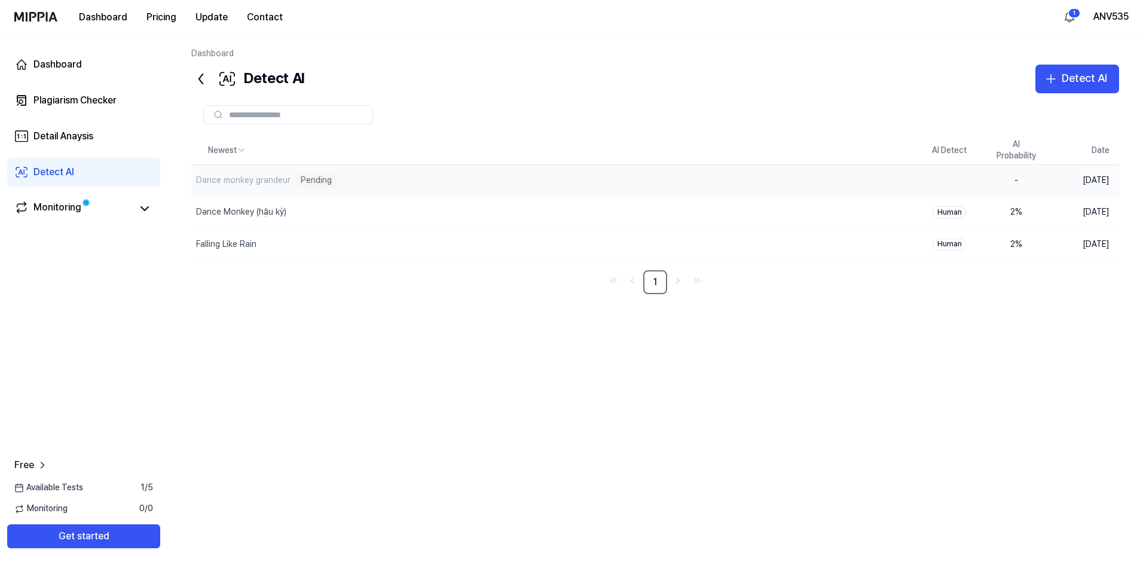
click at [1002, 184] on td "-" at bounding box center [1016, 181] width 67 height 32
click at [323, 183] on div "Pending" at bounding box center [316, 180] width 41 height 14
click at [127, 213] on link "Monitoring" at bounding box center [72, 208] width 117 height 17
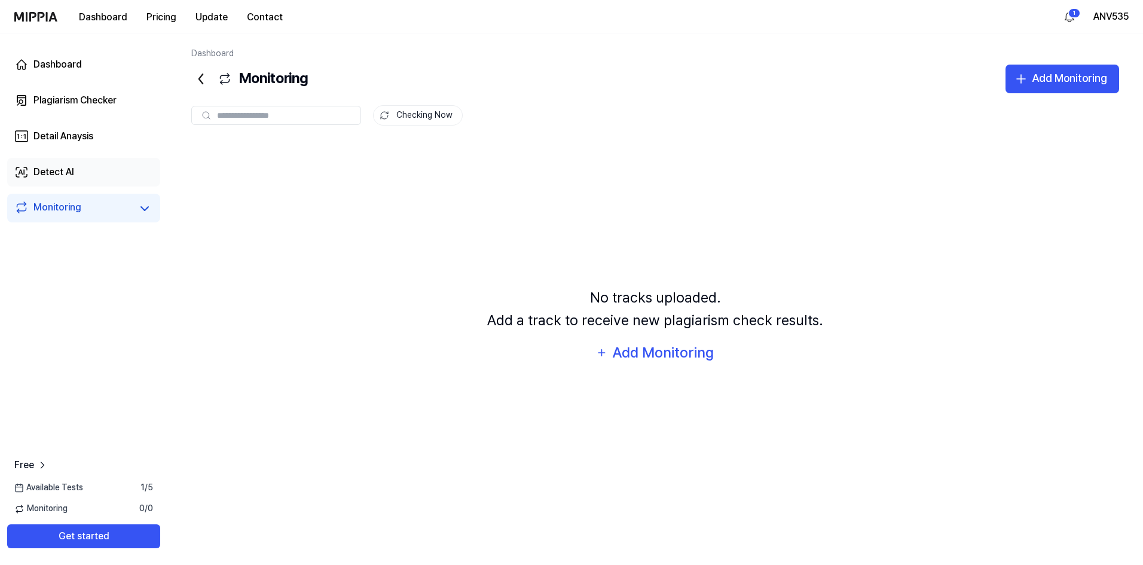
click at [133, 183] on link "Detect AI" at bounding box center [83, 172] width 153 height 29
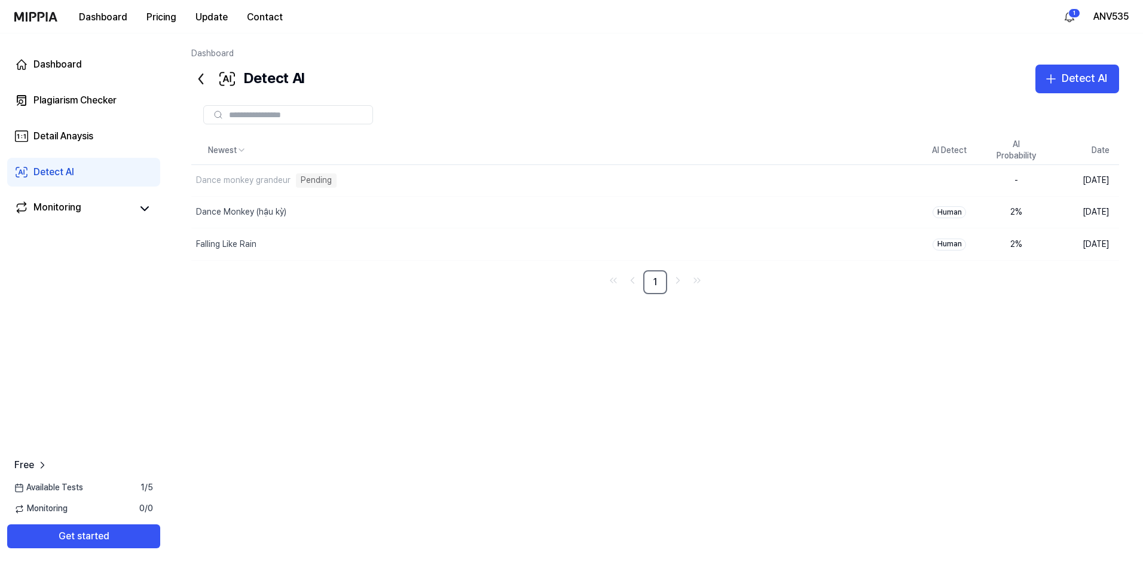
drag, startPoint x: 638, startPoint y: 204, endPoint x: 665, endPoint y: 134, distance: 75.1
drag, startPoint x: 657, startPoint y: 293, endPoint x: 632, endPoint y: 361, distance: 72.6
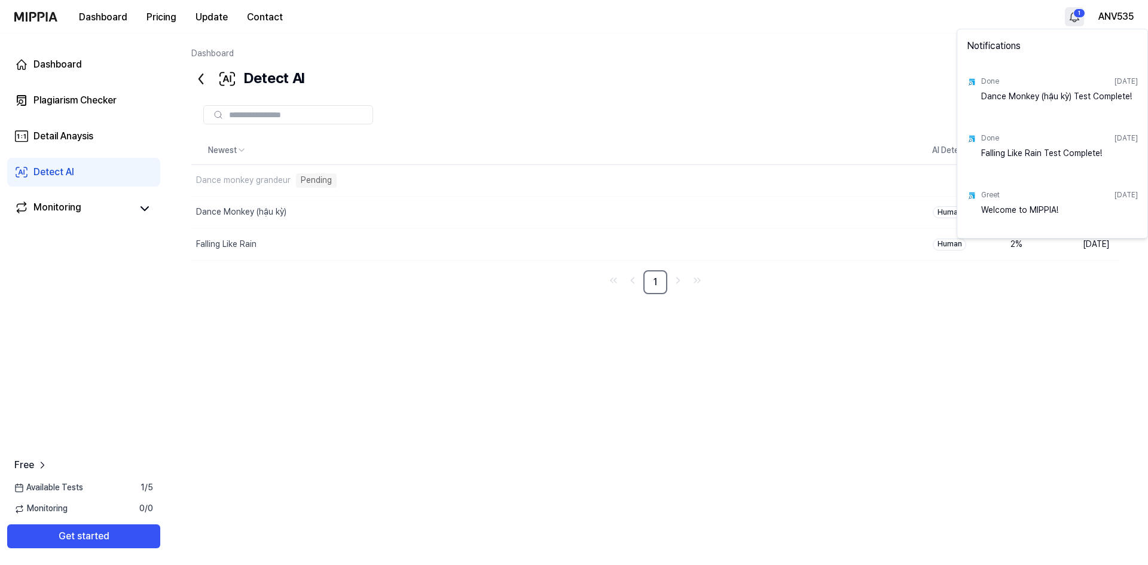
click at [1069, 17] on html "Dashboard Pricing Update Contact 1 ANV535 Dashboard Plagiarism Checker Detail A…" at bounding box center [574, 311] width 1148 height 622
click at [928, 116] on html "Dashboard Pricing Update Contact ANV535 Dashboard Plagiarism Checker Detail Ana…" at bounding box center [574, 311] width 1148 height 622
click at [1063, 12] on html "Dashboard Pricing Update Contact ANV535 Dashboard Plagiarism Checker Detail Ana…" at bounding box center [574, 311] width 1148 height 622
click at [1066, 14] on html "Dashboard Pricing Update Contact ANV535 Dashboard Plagiarism Checker Detail Ana…" at bounding box center [574, 311] width 1148 height 622
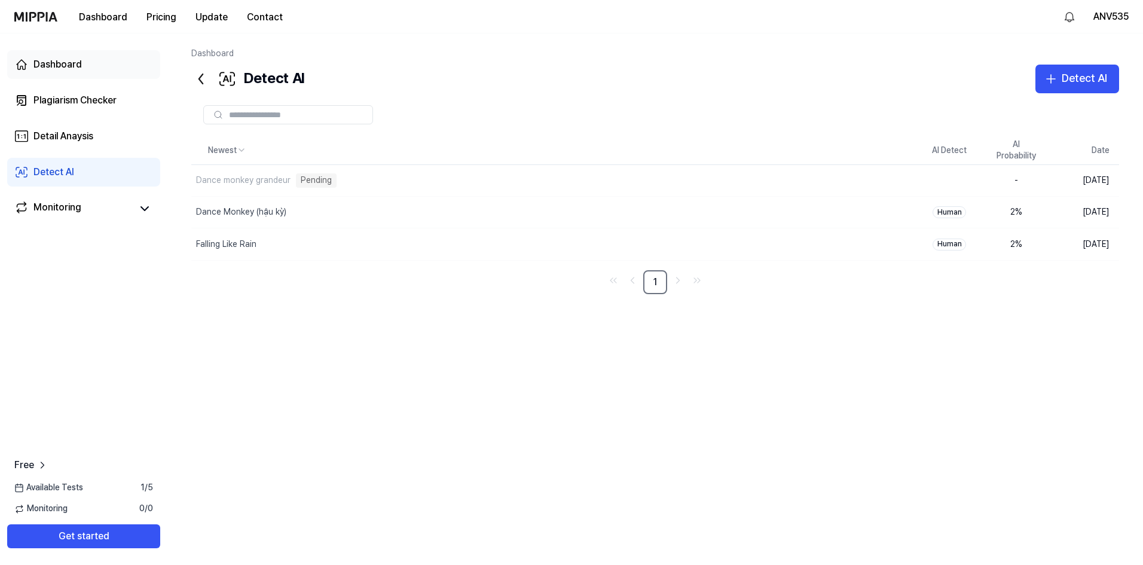
click at [45, 59] on div "Dashboard" at bounding box center [57, 64] width 48 height 14
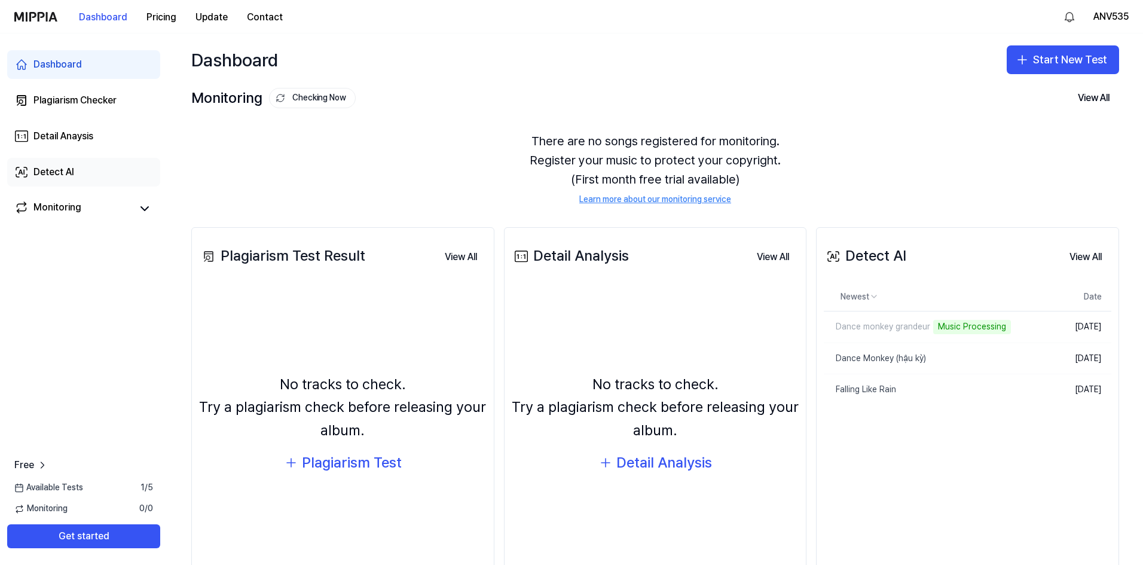
click at [105, 161] on link "Detect AI" at bounding box center [83, 172] width 153 height 29
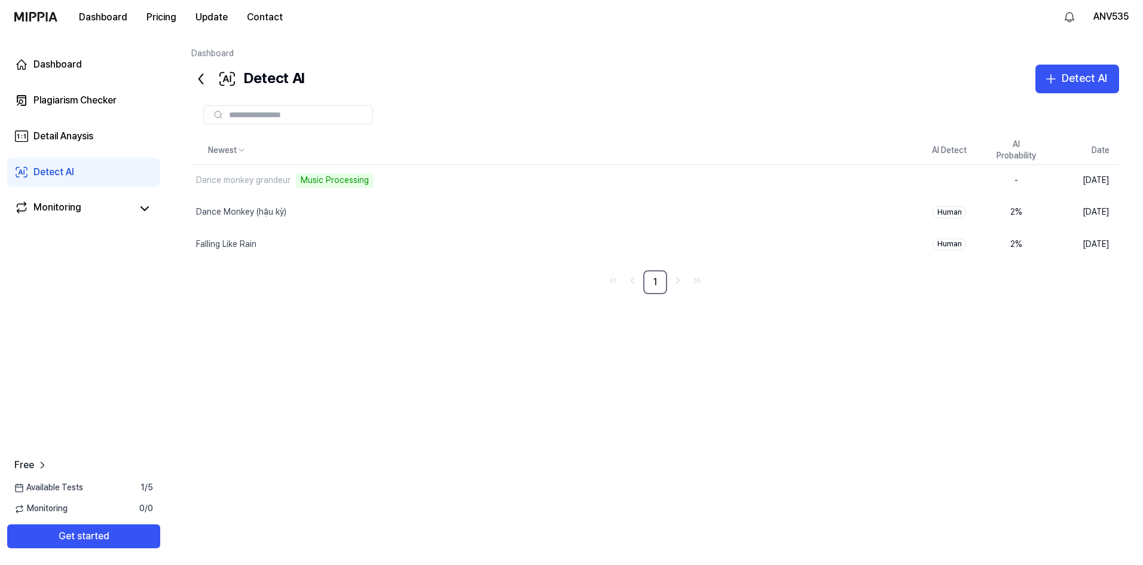
click at [340, 330] on div "Newest AI Detect AI Probability Date Dance monkey grandeur Music Processing Del…" at bounding box center [655, 319] width 928 height 367
click at [613, 417] on div "Newest AI Detect AI Probability Date Dance monkey grandeur Delete Human 2 % [DA…" at bounding box center [655, 319] width 928 height 367
drag, startPoint x: 876, startPoint y: 315, endPoint x: 976, endPoint y: 274, distance: 108.0
click at [876, 315] on div "Newest AI Detect AI Probability Date Dance monkey grandeur Delete Human 2 % [DA…" at bounding box center [655, 319] width 928 height 367
click at [565, 342] on div "Newest AI Detect AI Probability Date Dance monkey grandeur Delete Human 2 % [DA…" at bounding box center [655, 319] width 928 height 367
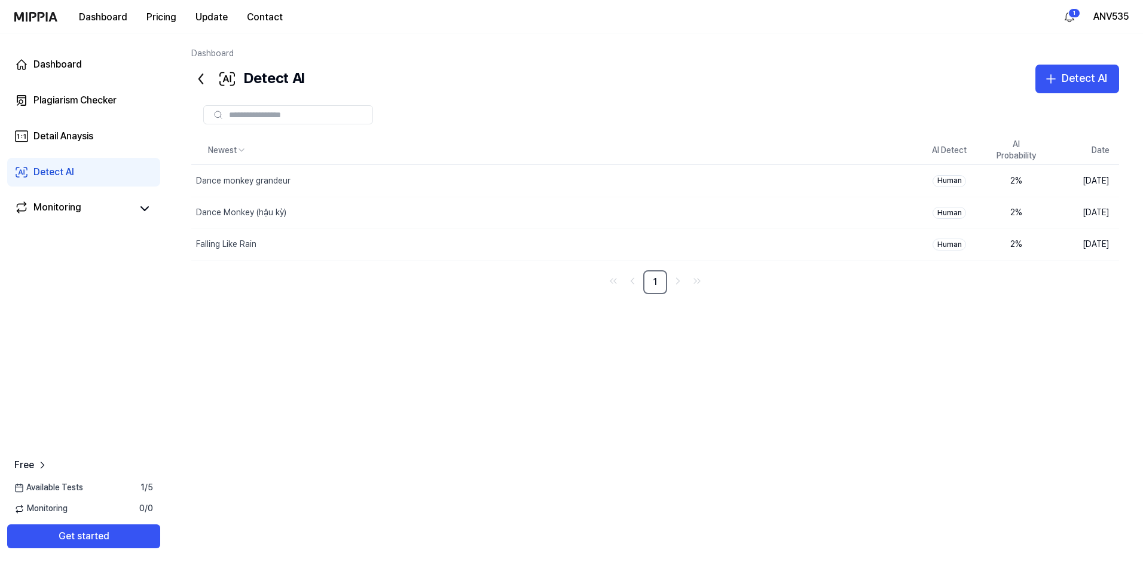
click at [565, 342] on div "Newest AI Detect AI Probability Date Dance monkey grandeur Delete Human 2 % [DA…" at bounding box center [655, 319] width 928 height 367
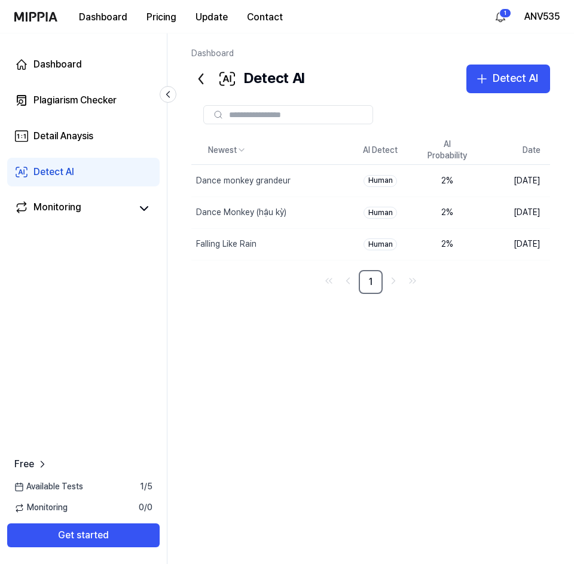
click at [471, 352] on div "Newest AI Detect AI Probability Date Dance monkey grandeur Delete Human 2 % [DA…" at bounding box center [370, 319] width 359 height 367
drag, startPoint x: 476, startPoint y: 371, endPoint x: 481, endPoint y: 364, distance: 8.6
click at [476, 371] on div "Newest AI Detect AI Probability Date Dance monkey grandeur Delete Human 2 % [DA…" at bounding box center [370, 319] width 359 height 367
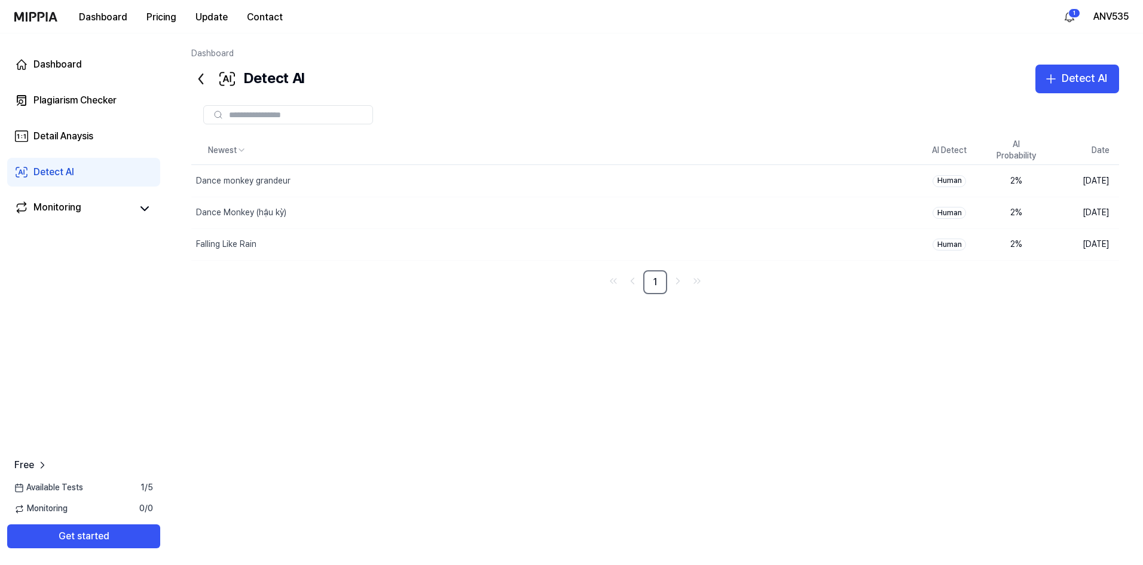
click at [783, 450] on div "Newest AI Detect AI Probability Date Dance monkey grandeur Delete Human 2 % [DA…" at bounding box center [655, 319] width 928 height 367
drag, startPoint x: 1010, startPoint y: 148, endPoint x: 1030, endPoint y: 292, distance: 145.4
click at [1033, 282] on div "Newest AI Detect AI Probability Date Dance monkey grandeur Delete Human 2 % [DA…" at bounding box center [655, 215] width 928 height 158
click at [1016, 320] on div "Newest AI Detect AI Probability Date Dance monkey grandeur Delete Human 2 % [DA…" at bounding box center [655, 319] width 928 height 367
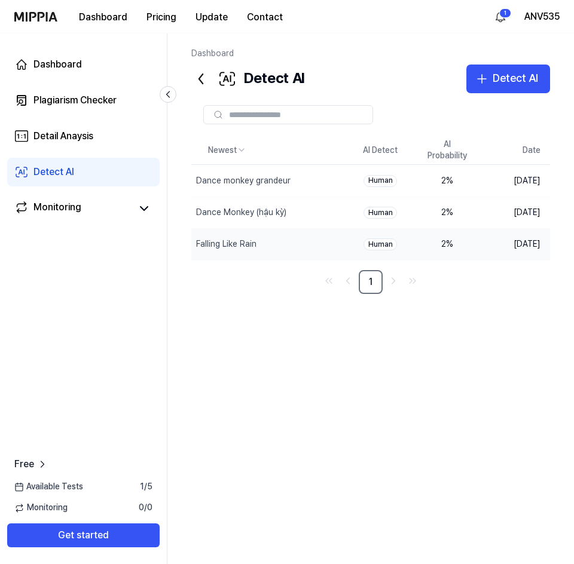
drag, startPoint x: 385, startPoint y: 294, endPoint x: 432, endPoint y: 229, distance: 80.1
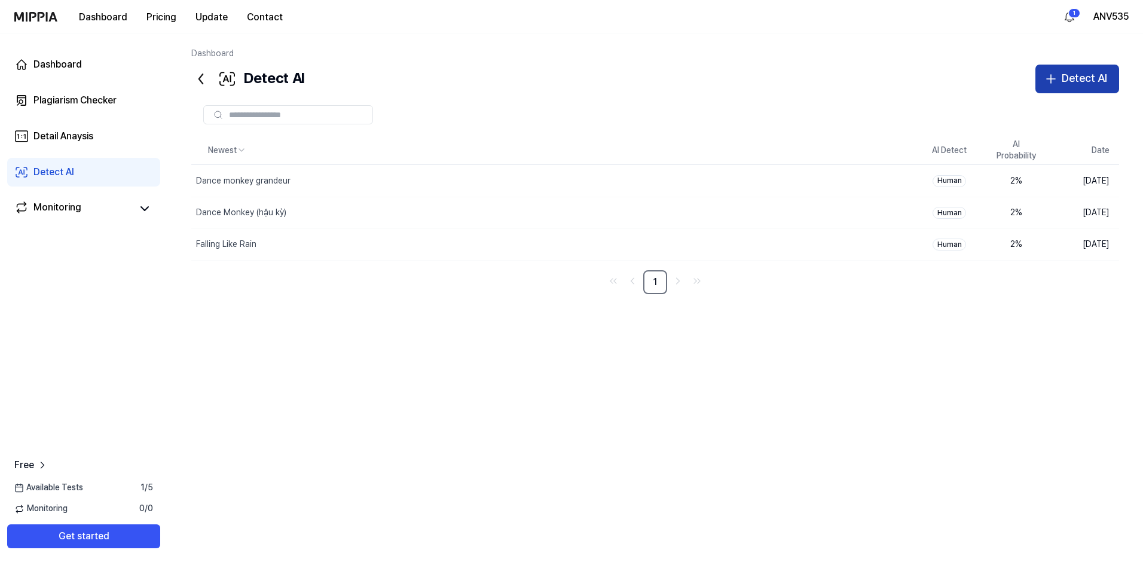
click at [1059, 71] on button "Detect AI" at bounding box center [1077, 79] width 84 height 29
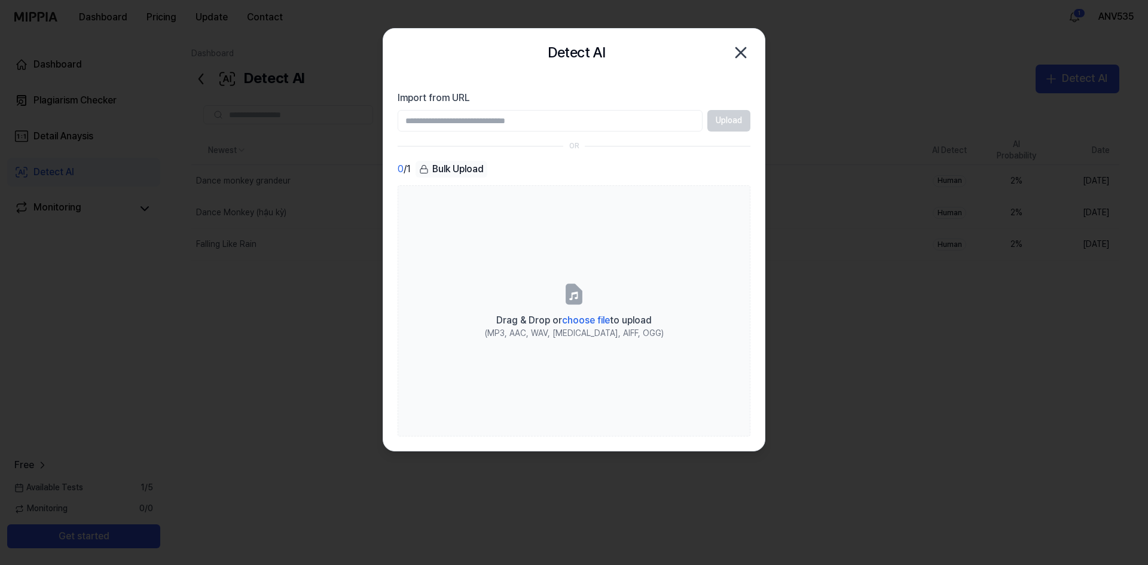
click at [514, 124] on input "Import from URL" at bounding box center [549, 121] width 305 height 22
click at [652, 126] on input "Import from URL" at bounding box center [549, 121] width 305 height 22
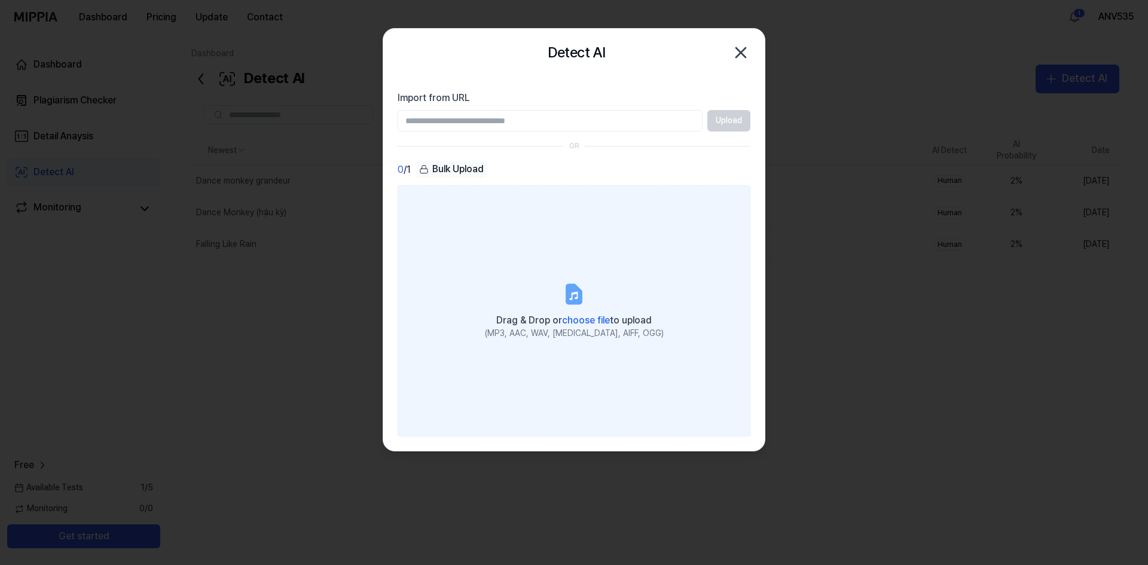
click at [603, 240] on label "Drag & Drop or choose file to upload (MP3, AAC, WAV, [MEDICAL_DATA], AIFF, OGG)" at bounding box center [573, 310] width 353 height 251
click at [0, 0] on input "Drag & Drop or choose file to upload (MP3, AAC, WAV, [MEDICAL_DATA], AIFF, OGG)" at bounding box center [0, 0] width 0 height 0
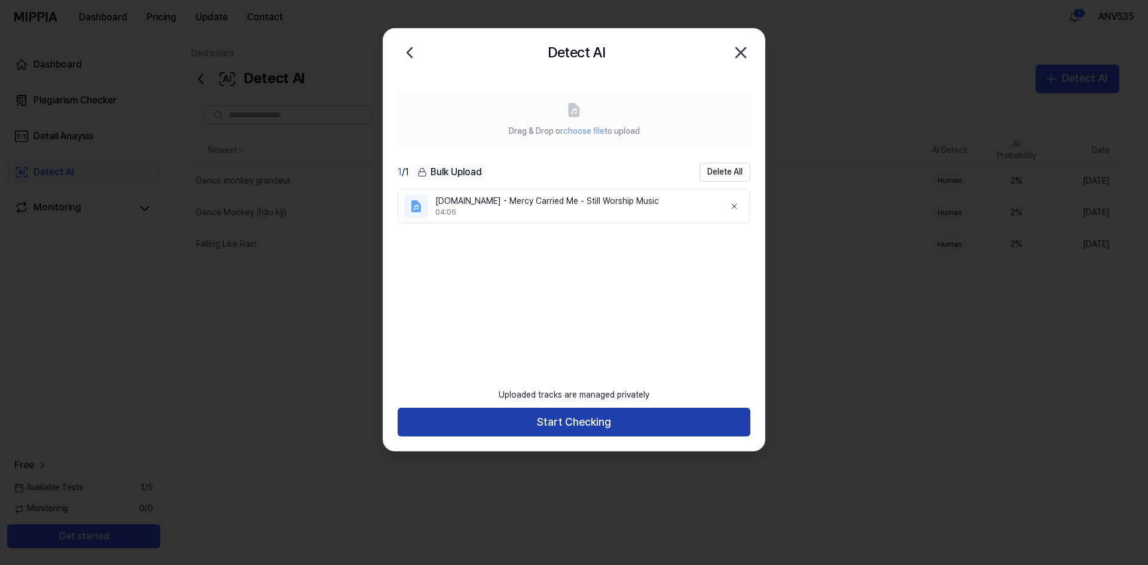
click at [620, 415] on button "Start Checking" at bounding box center [573, 422] width 353 height 29
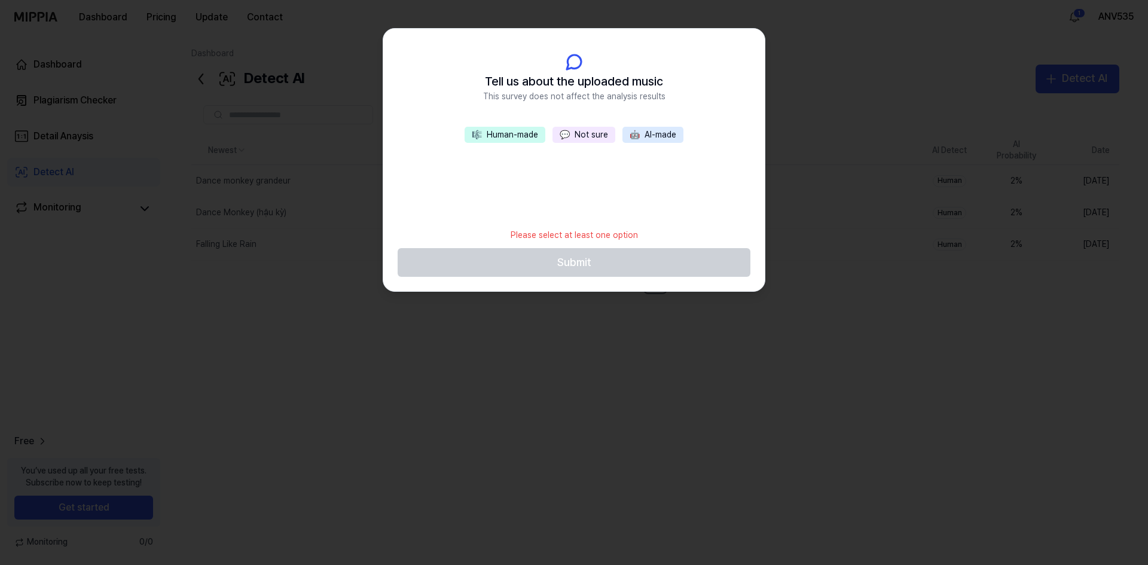
click at [569, 134] on span "💬" at bounding box center [564, 135] width 10 height 10
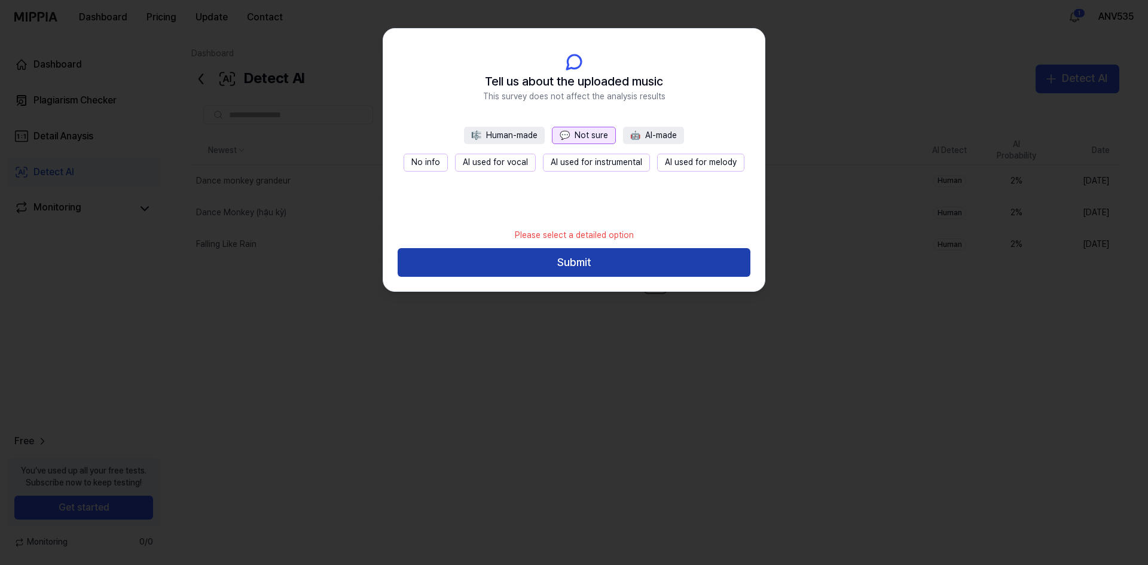
click at [644, 261] on button "Submit" at bounding box center [573, 262] width 353 height 29
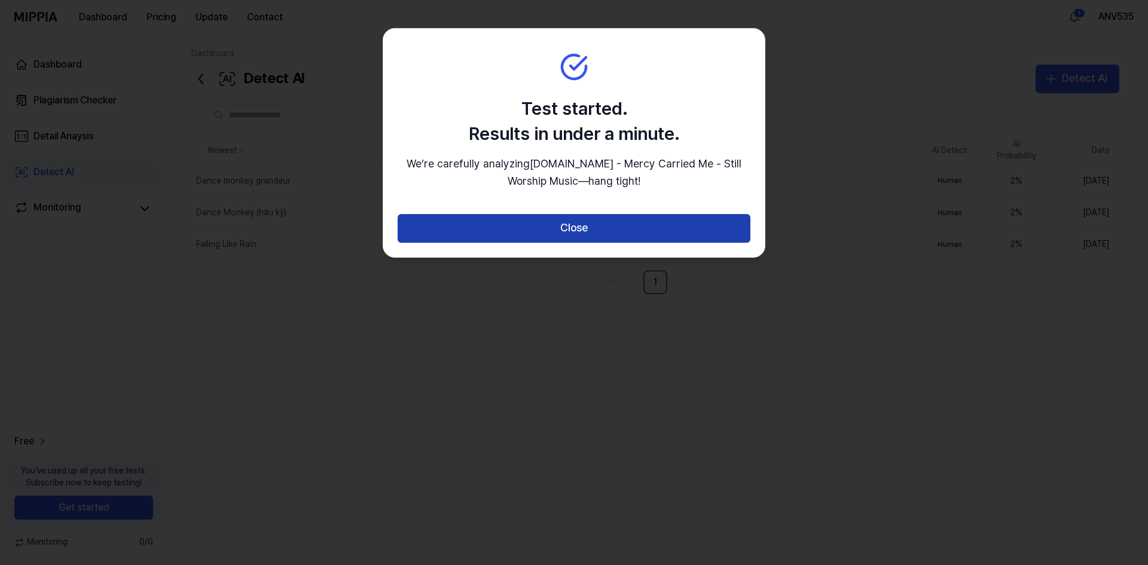
click at [652, 241] on button "Close" at bounding box center [573, 228] width 353 height 29
